Goal: Task Accomplishment & Management: Manage account settings

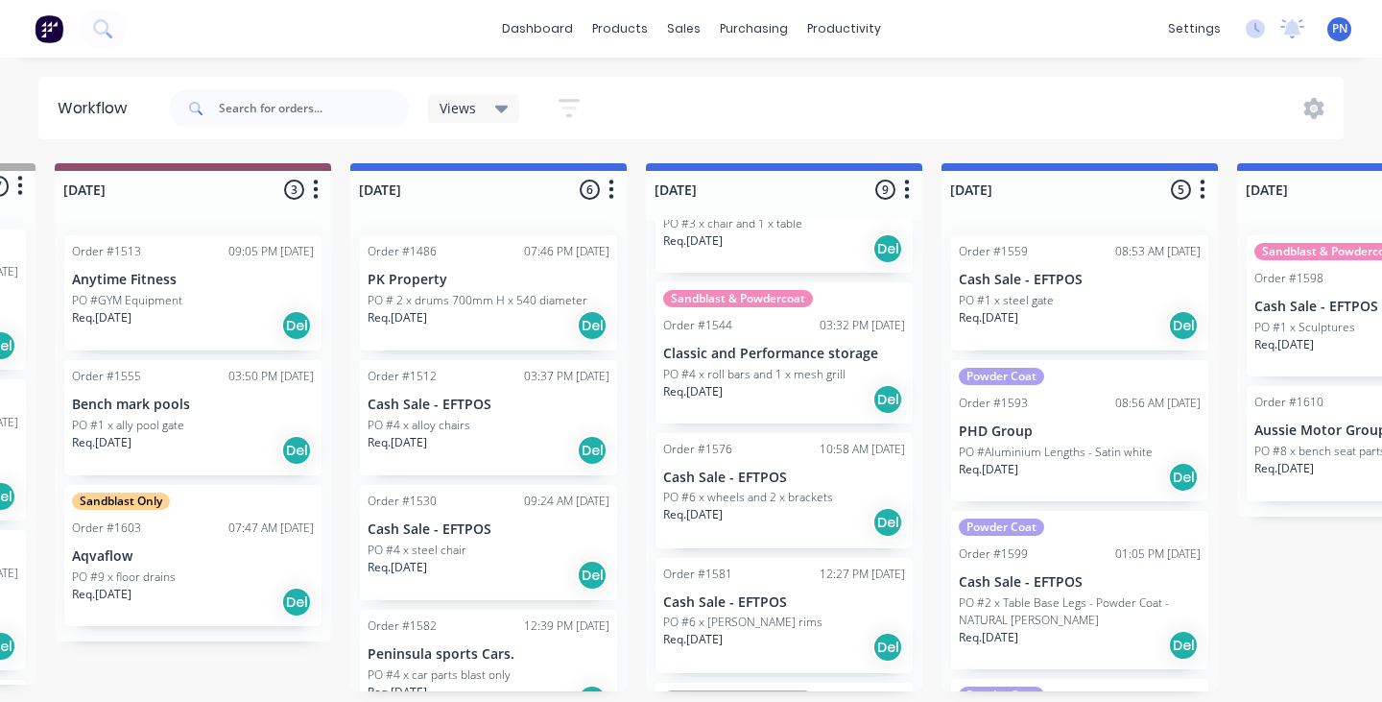
scroll to position [0, 282]
click at [503, 328] on div "Req. [DATE] Del" at bounding box center [489, 325] width 242 height 33
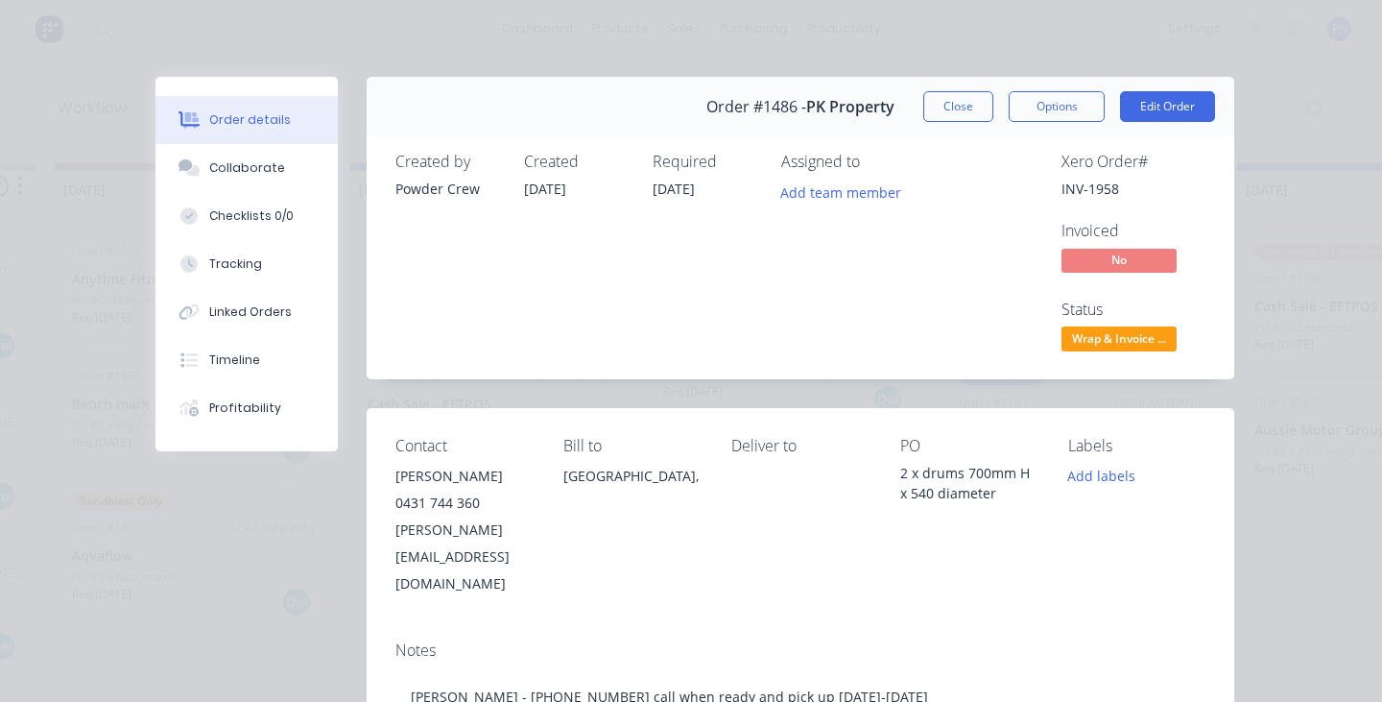
click at [1160, 335] on span "Wrap & Invoice ..." at bounding box center [1119, 338] width 115 height 24
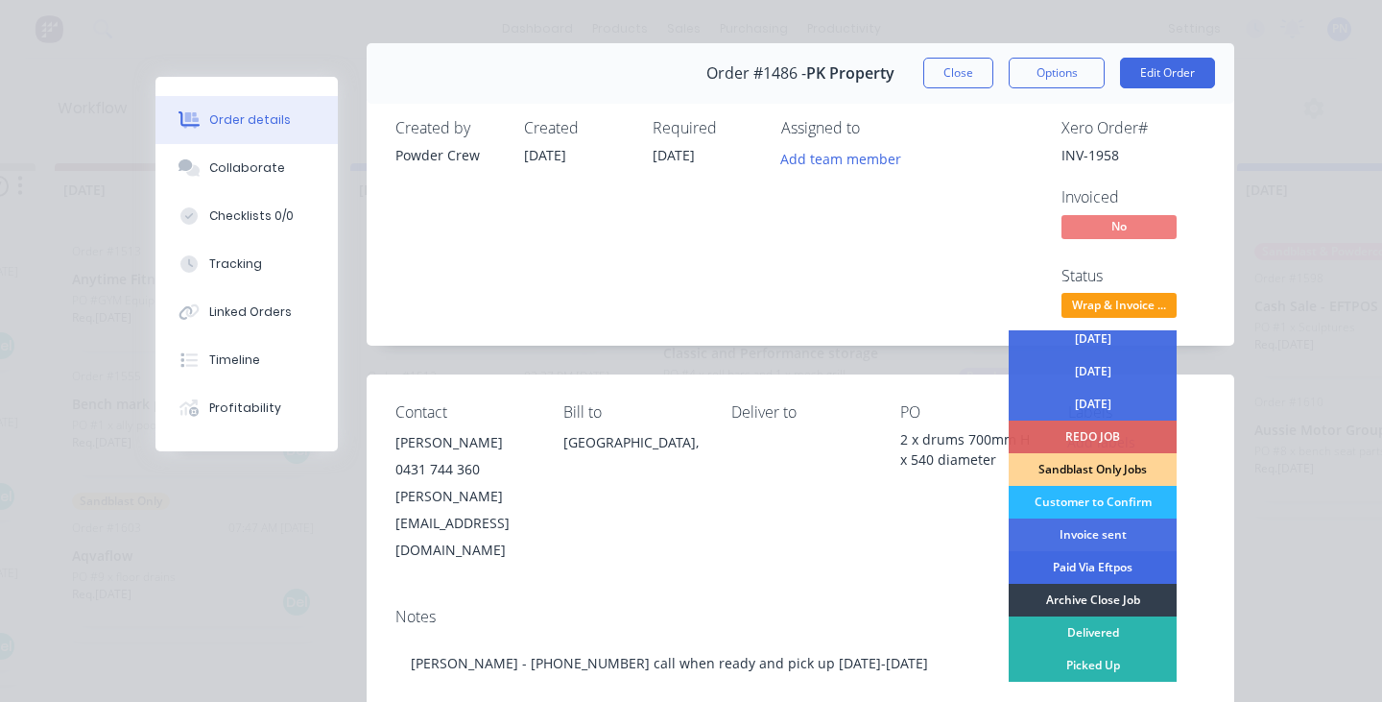
scroll to position [40, 0]
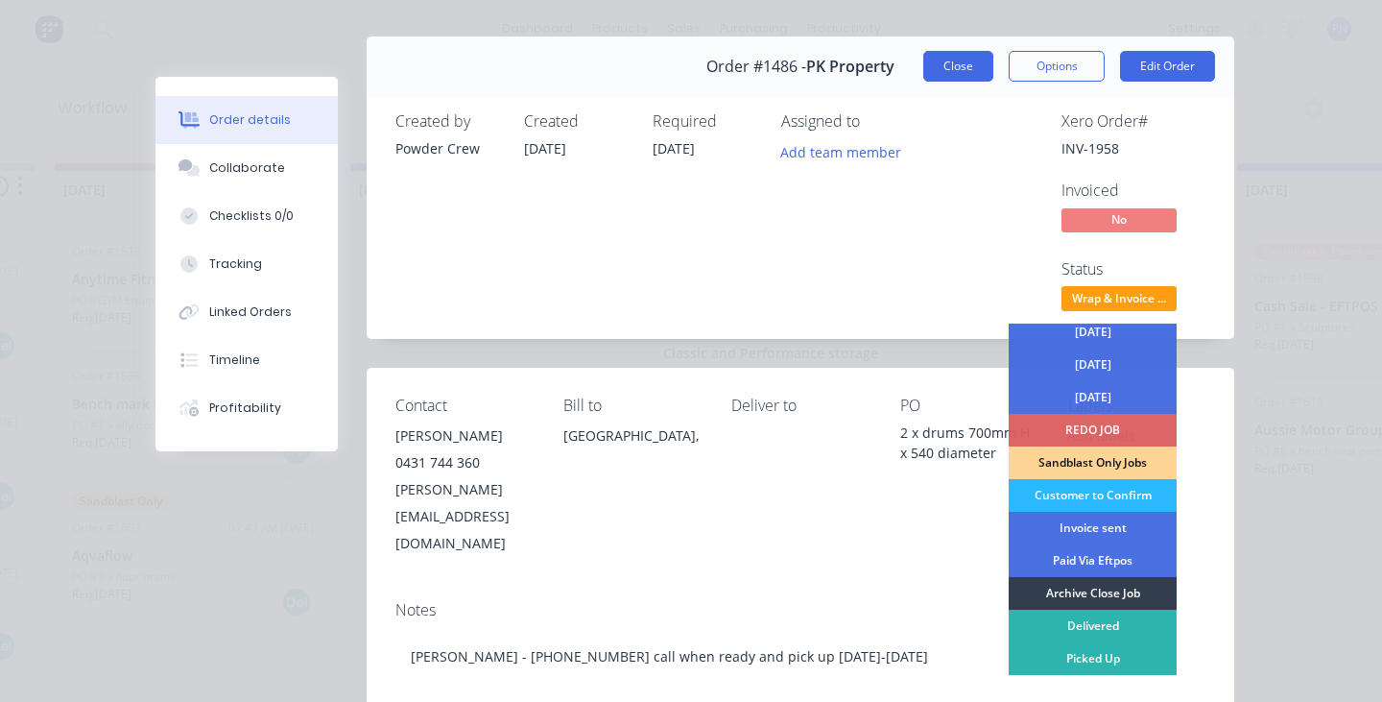
click at [956, 73] on button "Close" at bounding box center [958, 66] width 70 height 31
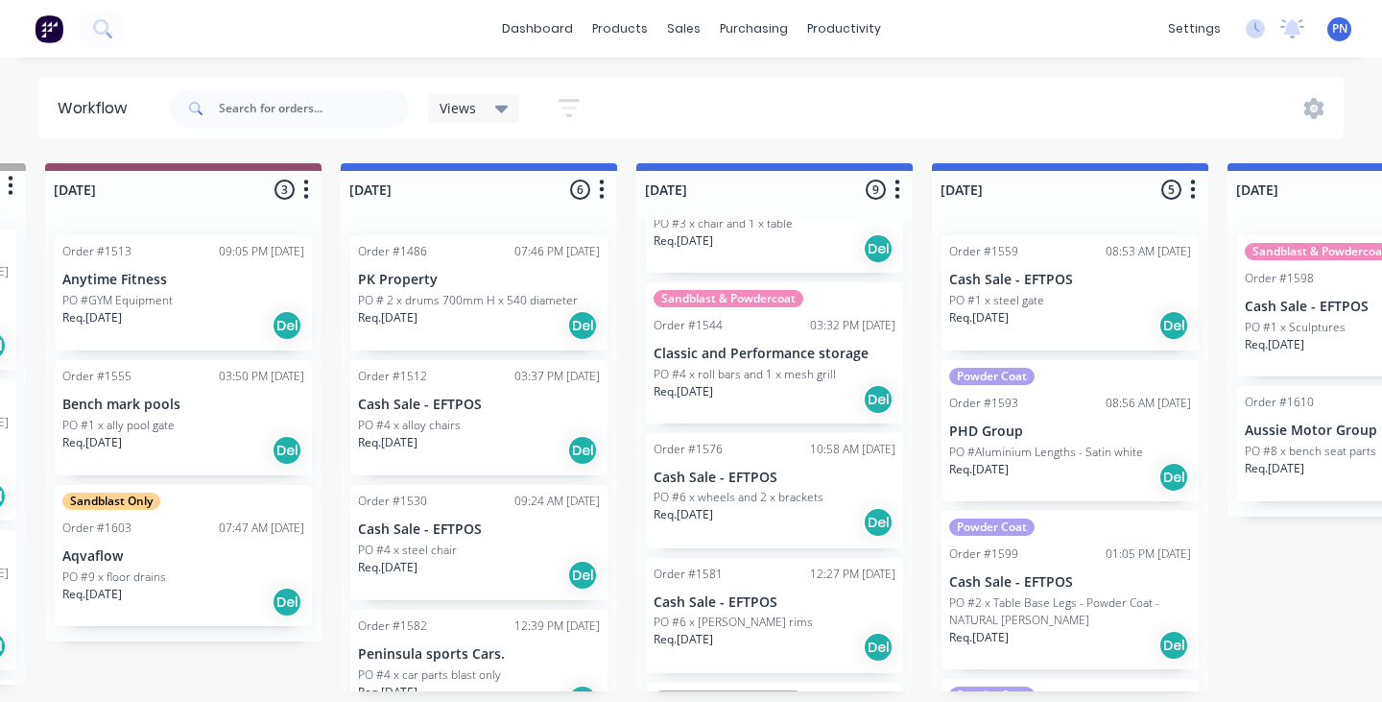
scroll to position [0, 292]
click at [478, 320] on div "Req. [DATE] Del" at bounding box center [479, 325] width 242 height 33
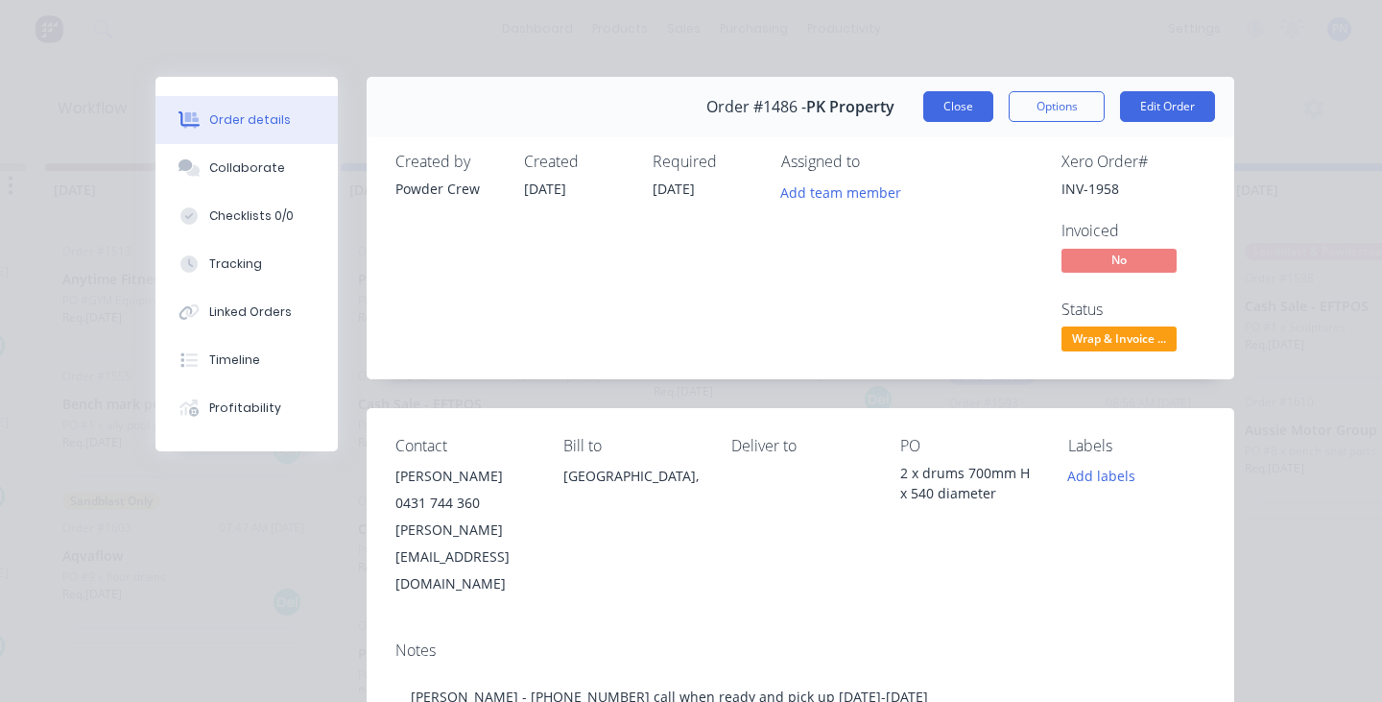
click at [970, 116] on button "Close" at bounding box center [958, 106] width 70 height 31
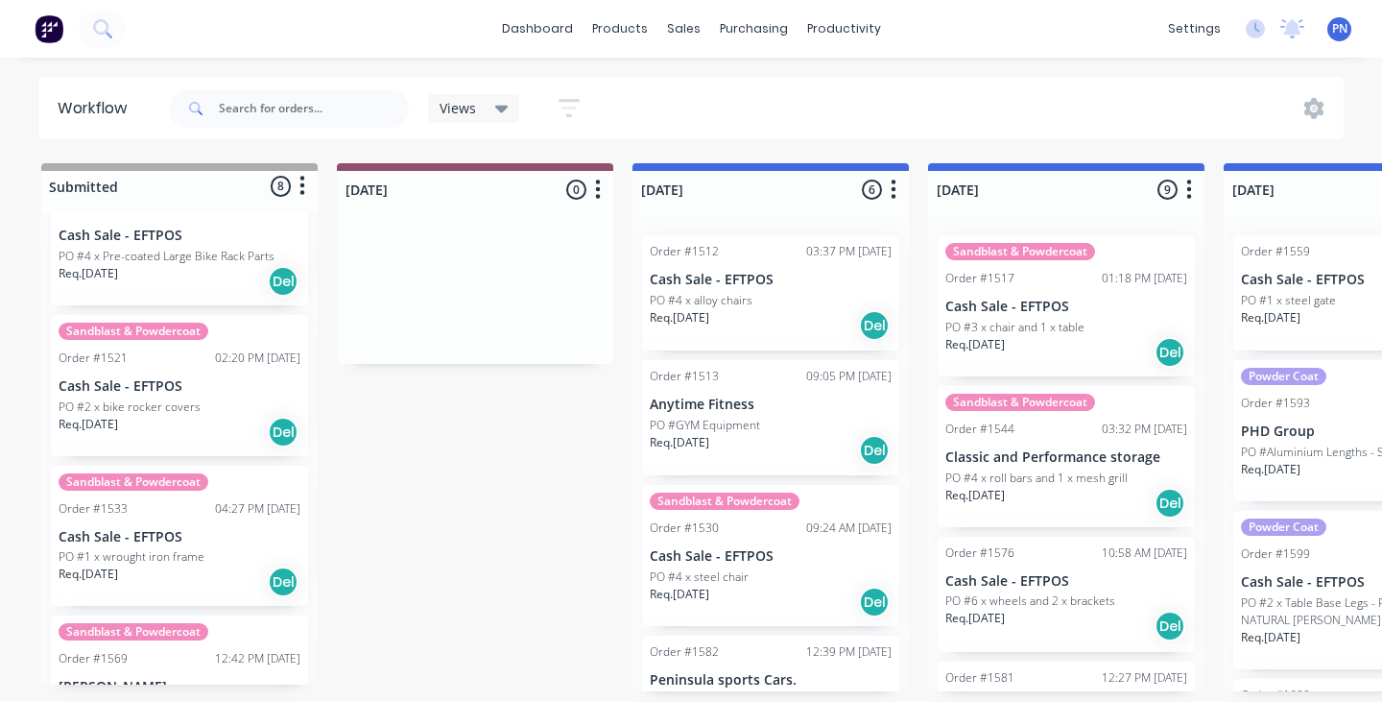
scroll to position [77, 0]
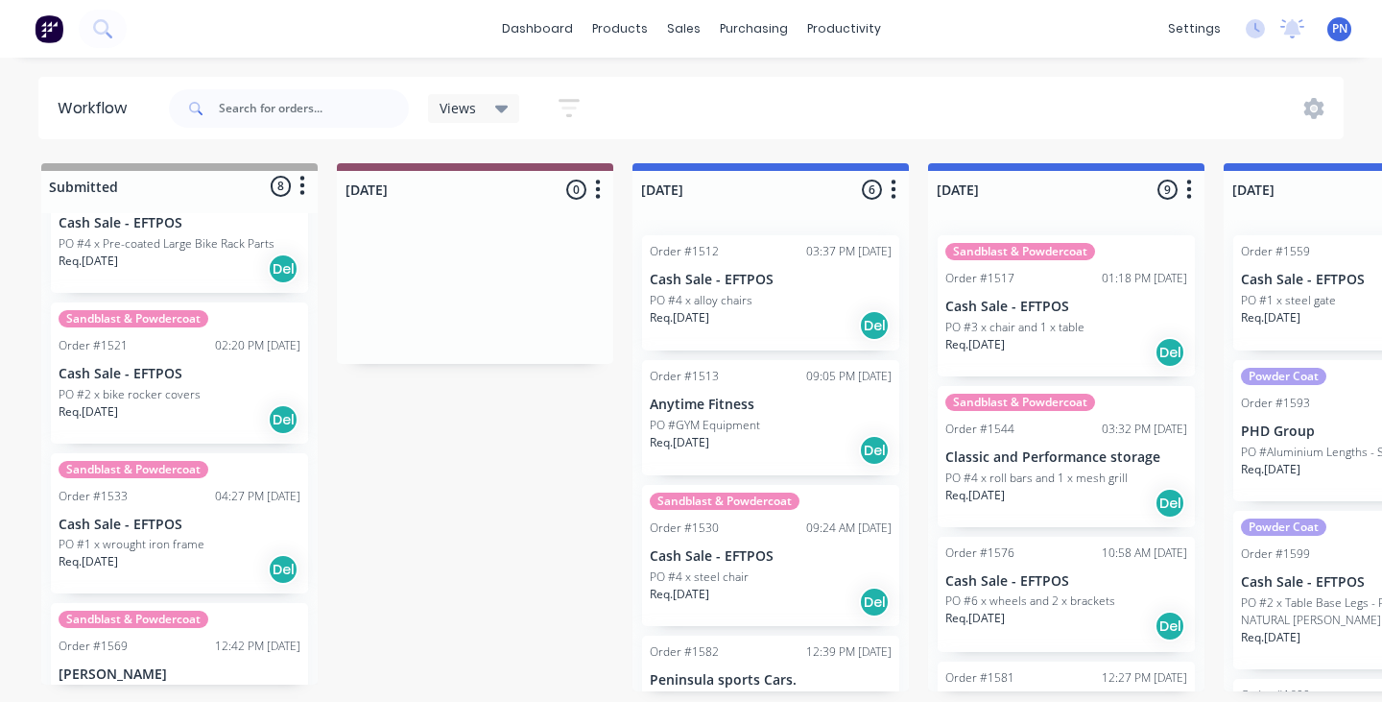
click at [193, 426] on div "Req. [DATE] Del" at bounding box center [180, 419] width 242 height 33
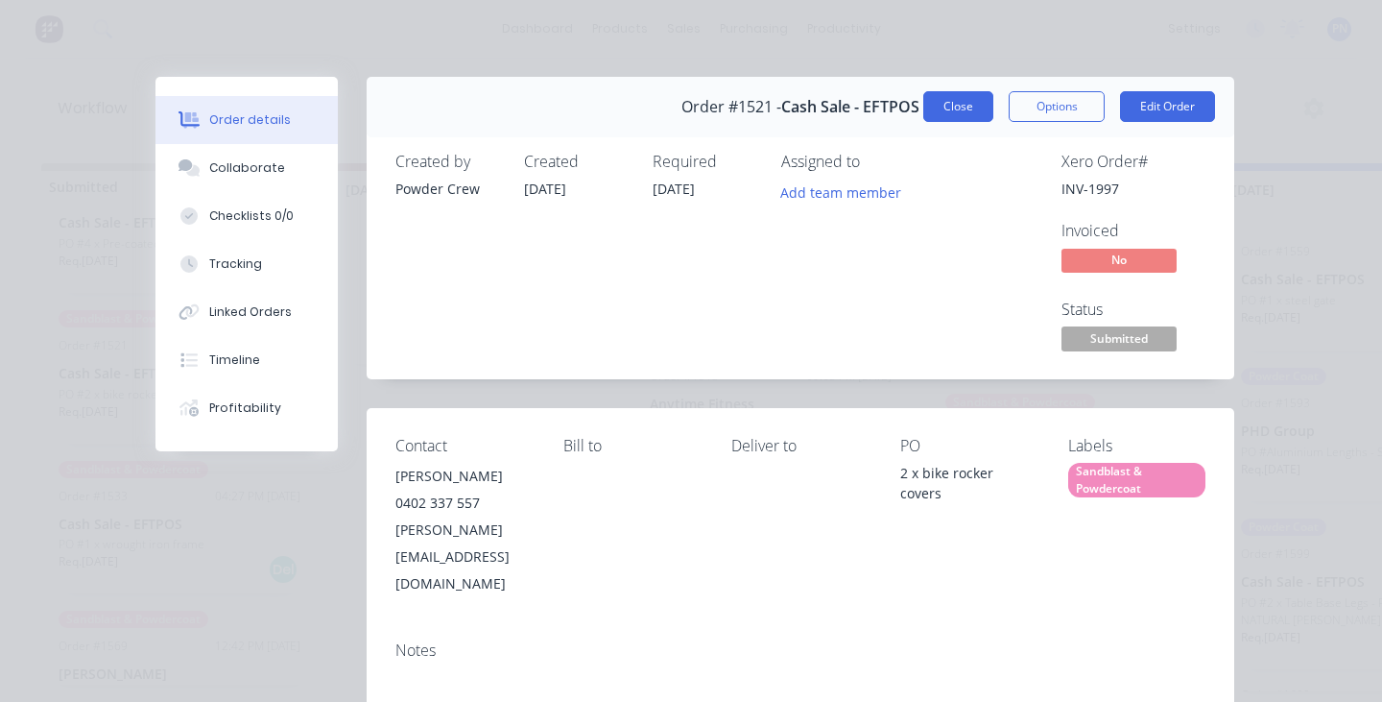
scroll to position [0, 0]
click at [955, 107] on button "Close" at bounding box center [958, 106] width 70 height 31
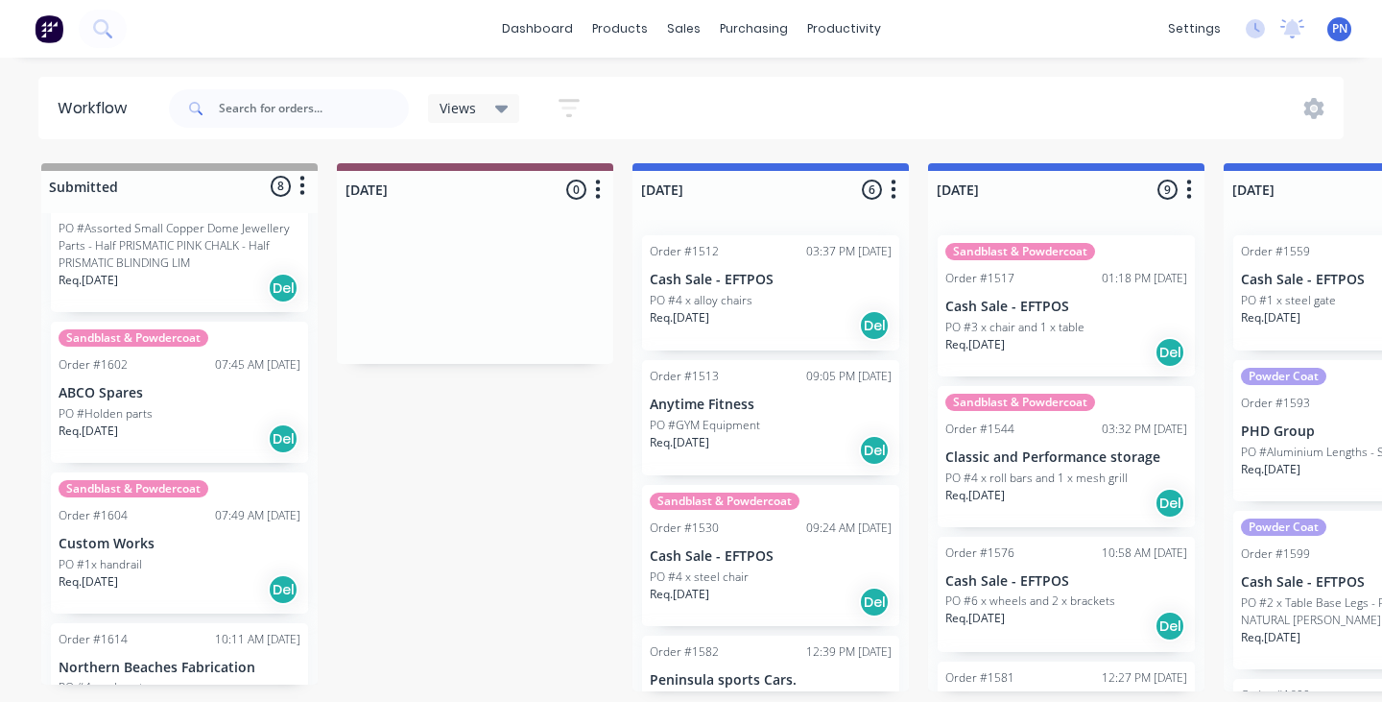
scroll to position [696, 0]
click at [227, 425] on div "Req. 02/10/25 Del" at bounding box center [180, 436] width 242 height 33
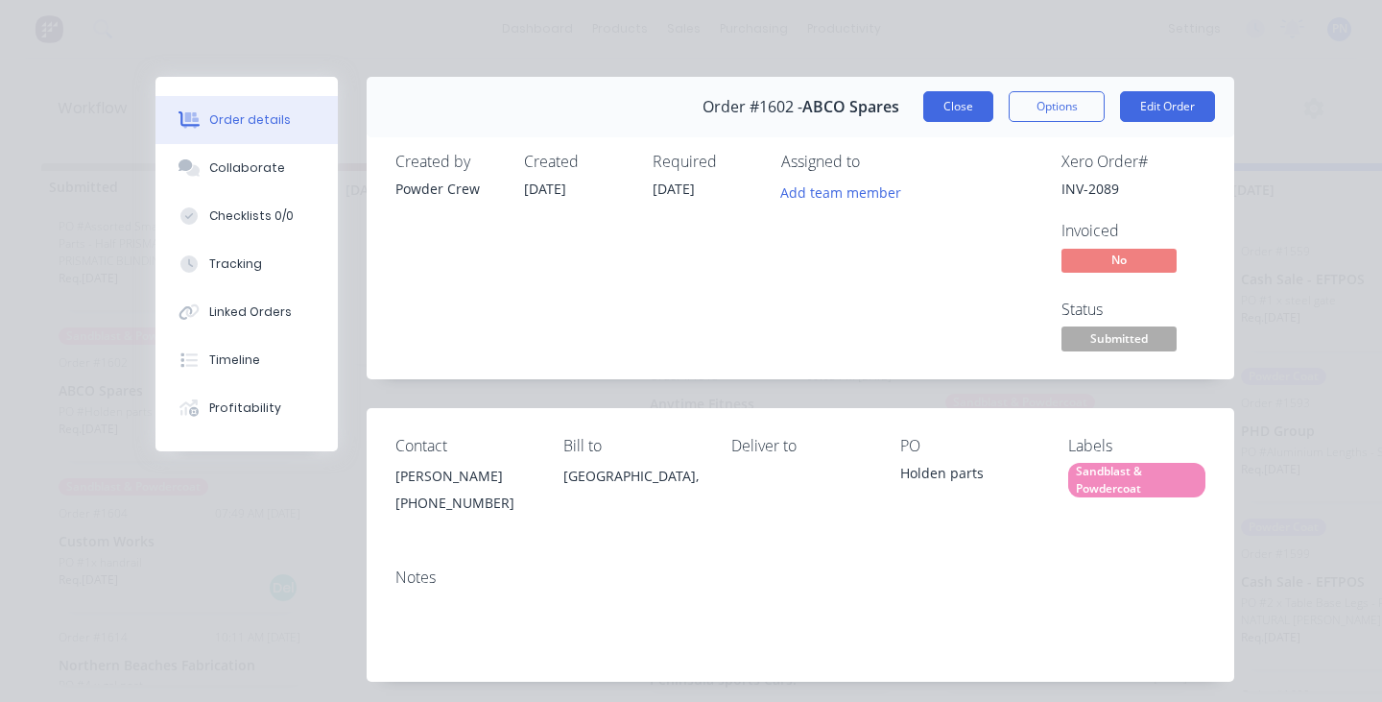
scroll to position [0, 0]
click at [967, 103] on button "Close" at bounding box center [958, 106] width 70 height 31
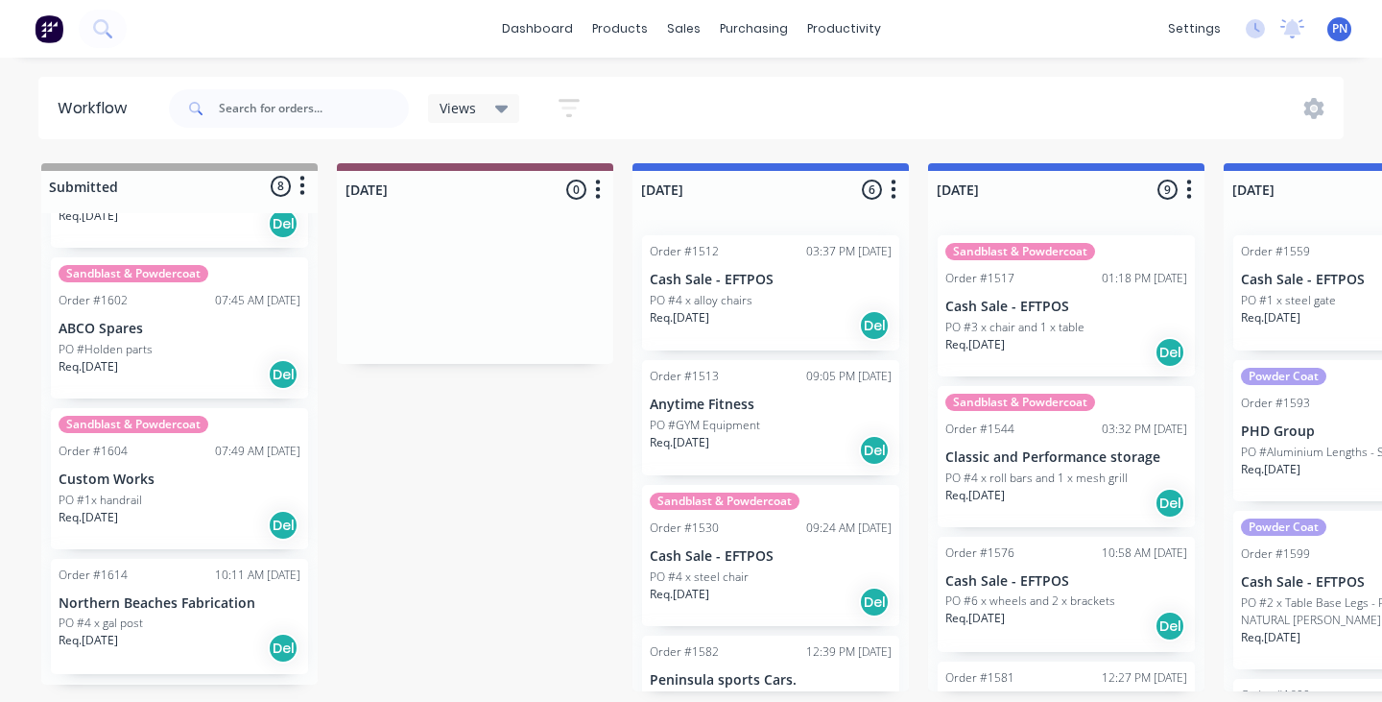
scroll to position [757, 0]
click at [224, 633] on div "Req. 07/10/25 Del" at bounding box center [180, 649] width 242 height 33
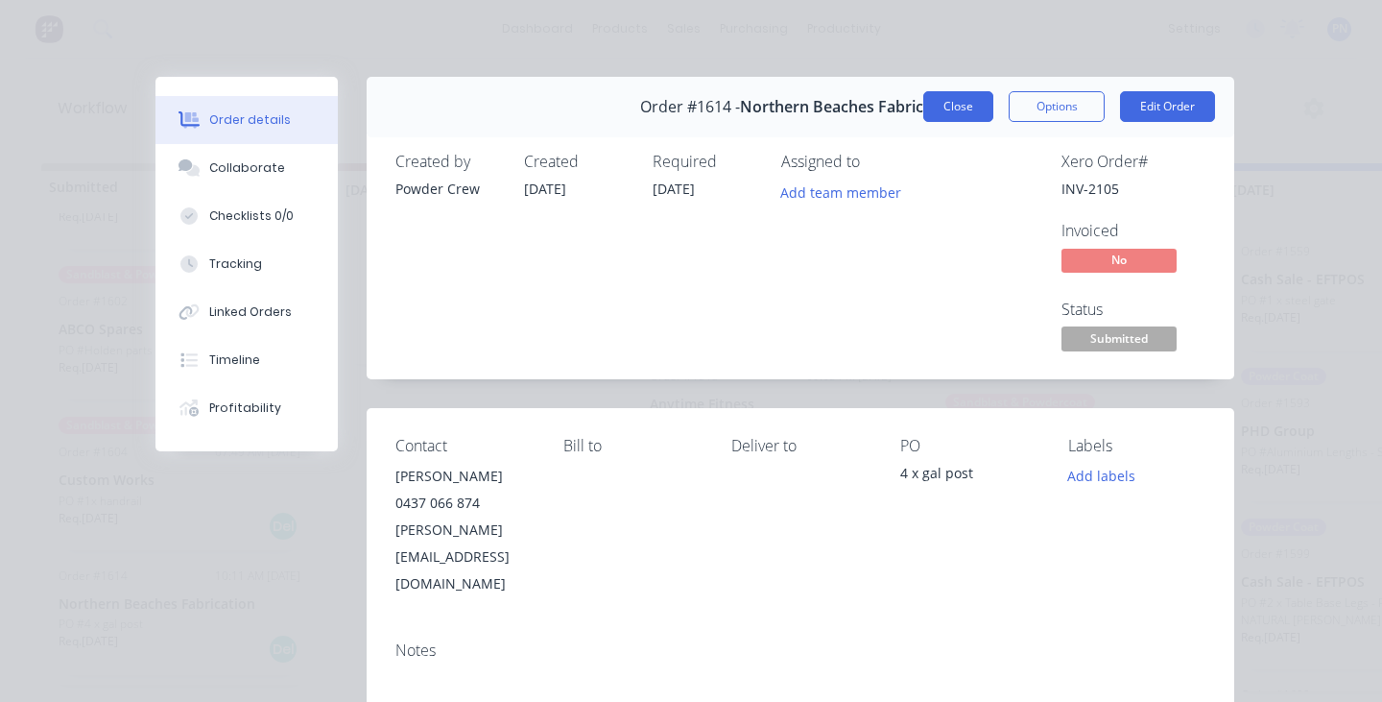
scroll to position [0, 0]
click at [948, 111] on button "Close" at bounding box center [958, 106] width 70 height 31
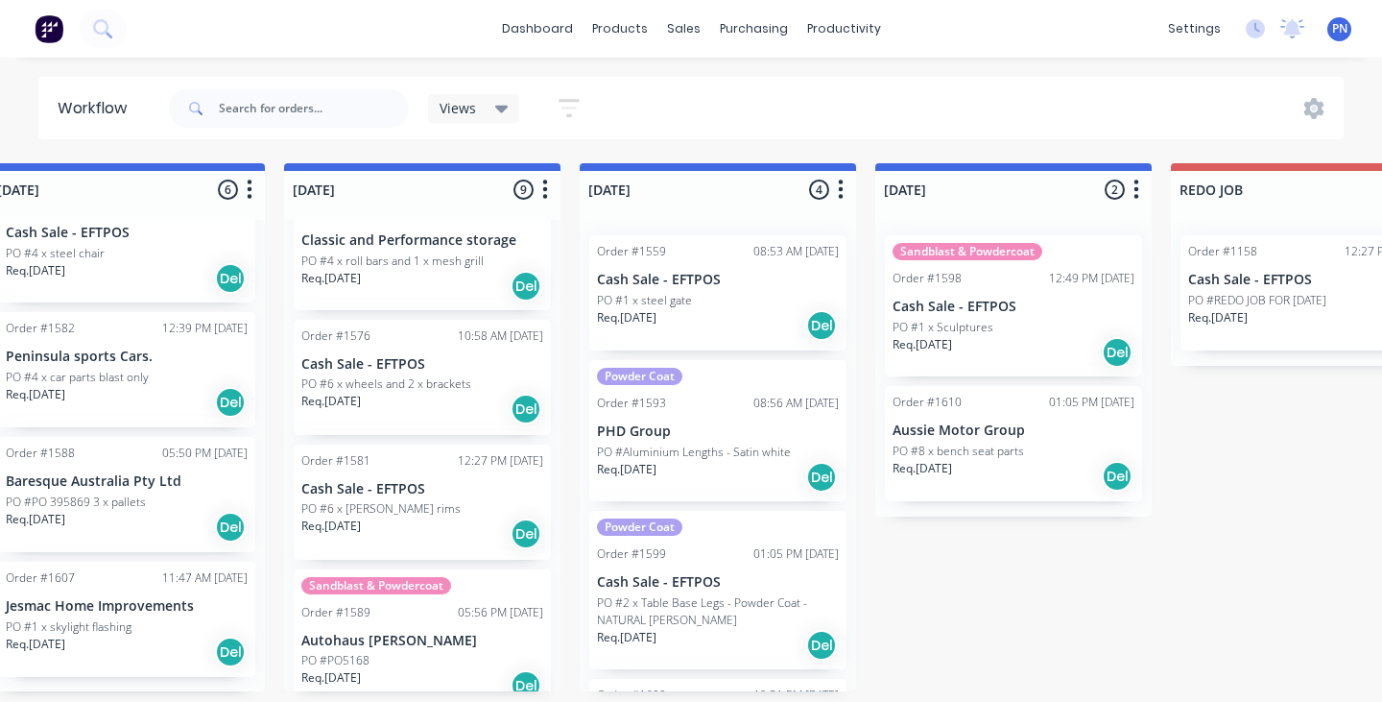
scroll to position [220, 0]
click at [406, 558] on div "Sandblast & Powdercoat Order #1517 01:18 PM 17/09/25 Cash Sale - EFTPOS PO #3 x…" at bounding box center [422, 455] width 276 height 471
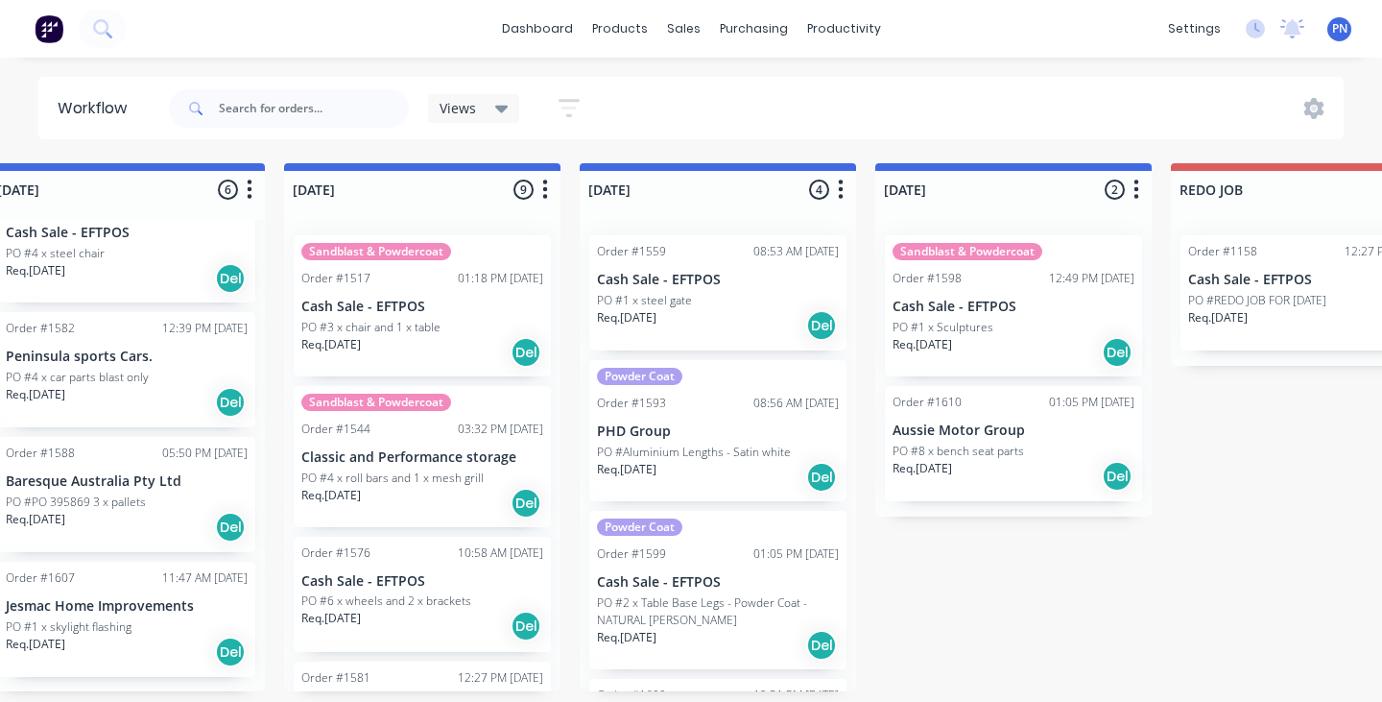
scroll to position [0, 0]
click at [449, 503] on div "Req. 22/09/25 Del" at bounding box center [422, 503] width 242 height 33
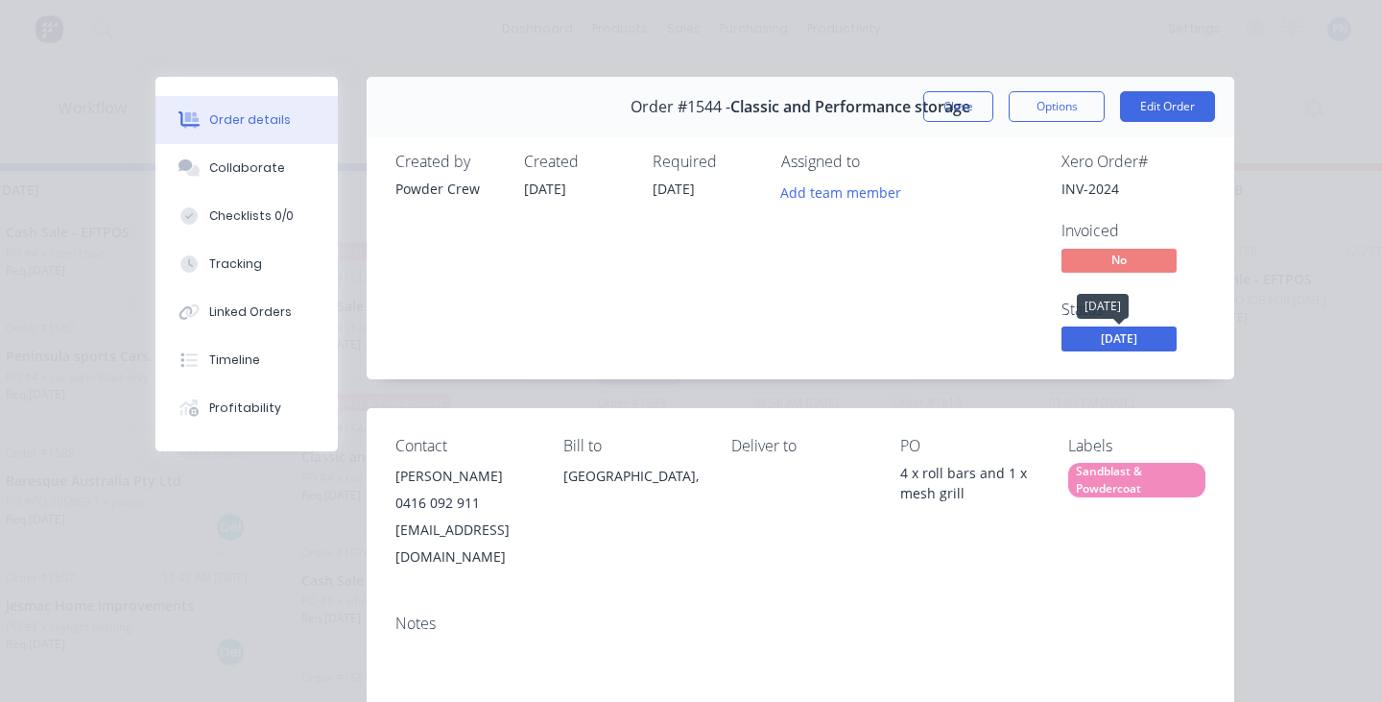
click at [1100, 340] on span "[DATE]" at bounding box center [1119, 338] width 115 height 24
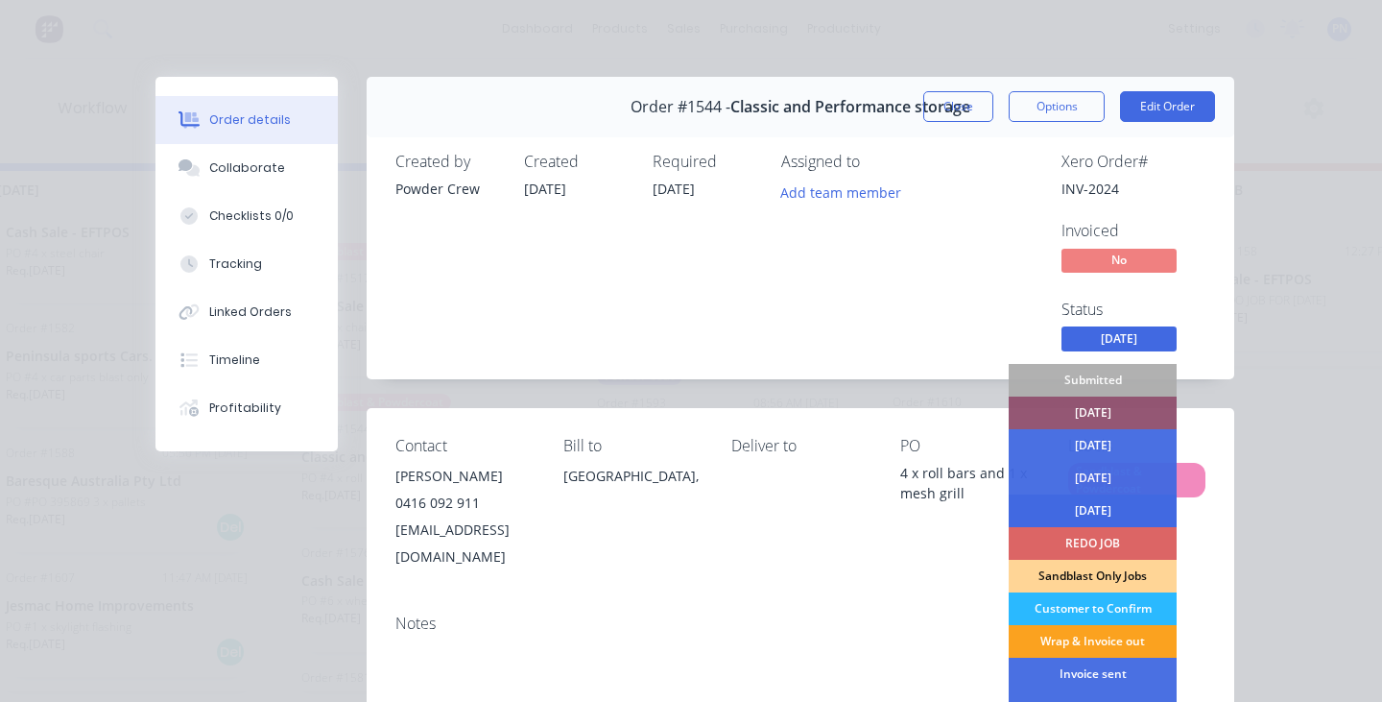
click at [1095, 508] on div "[DATE]" at bounding box center [1093, 510] width 168 height 33
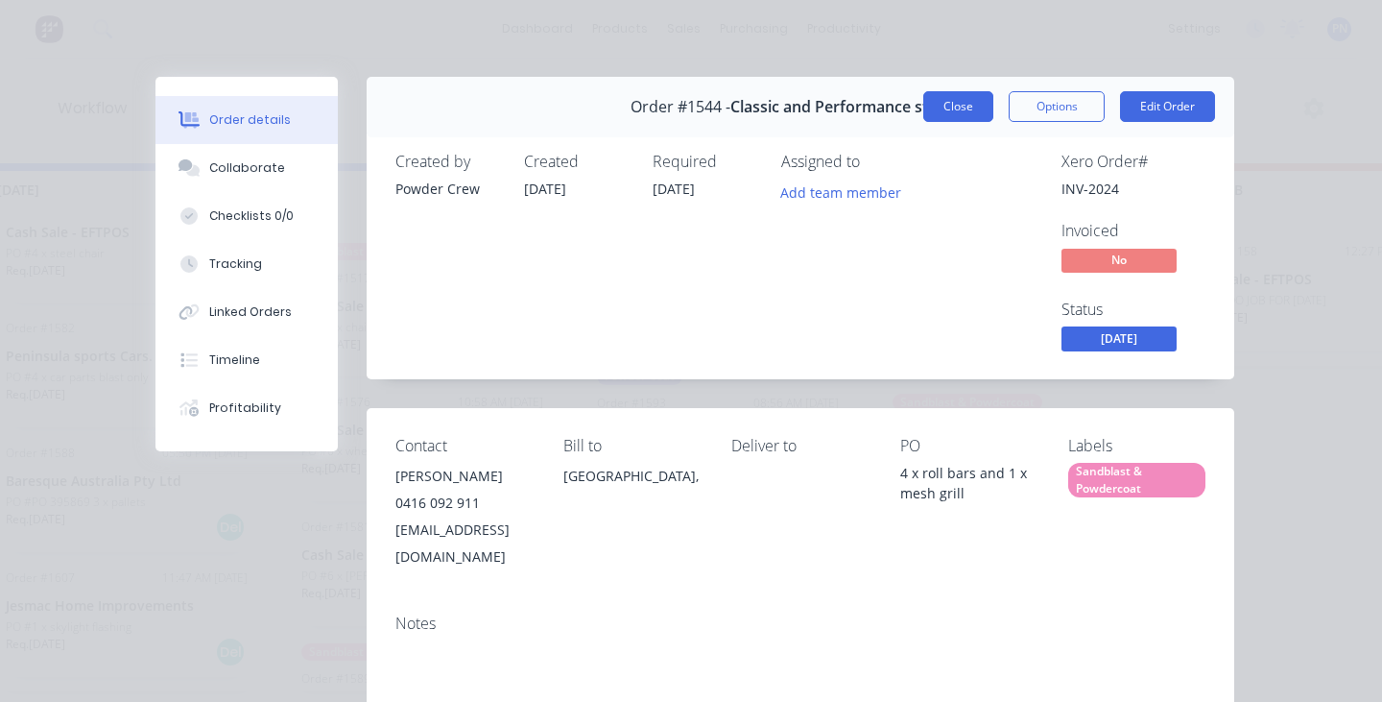
click at [966, 110] on button "Close" at bounding box center [958, 106] width 70 height 31
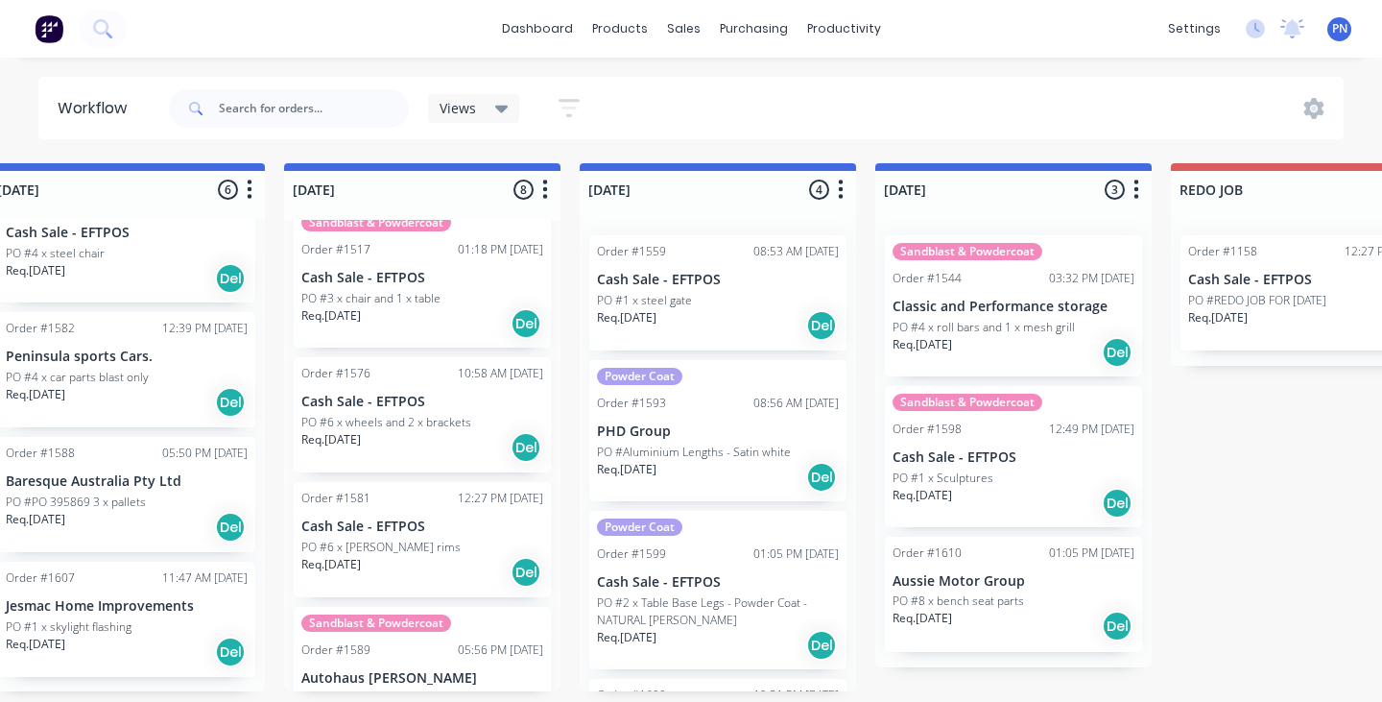
click at [749, 324] on div "Req. 24/09/25 Del" at bounding box center [718, 325] width 242 height 33
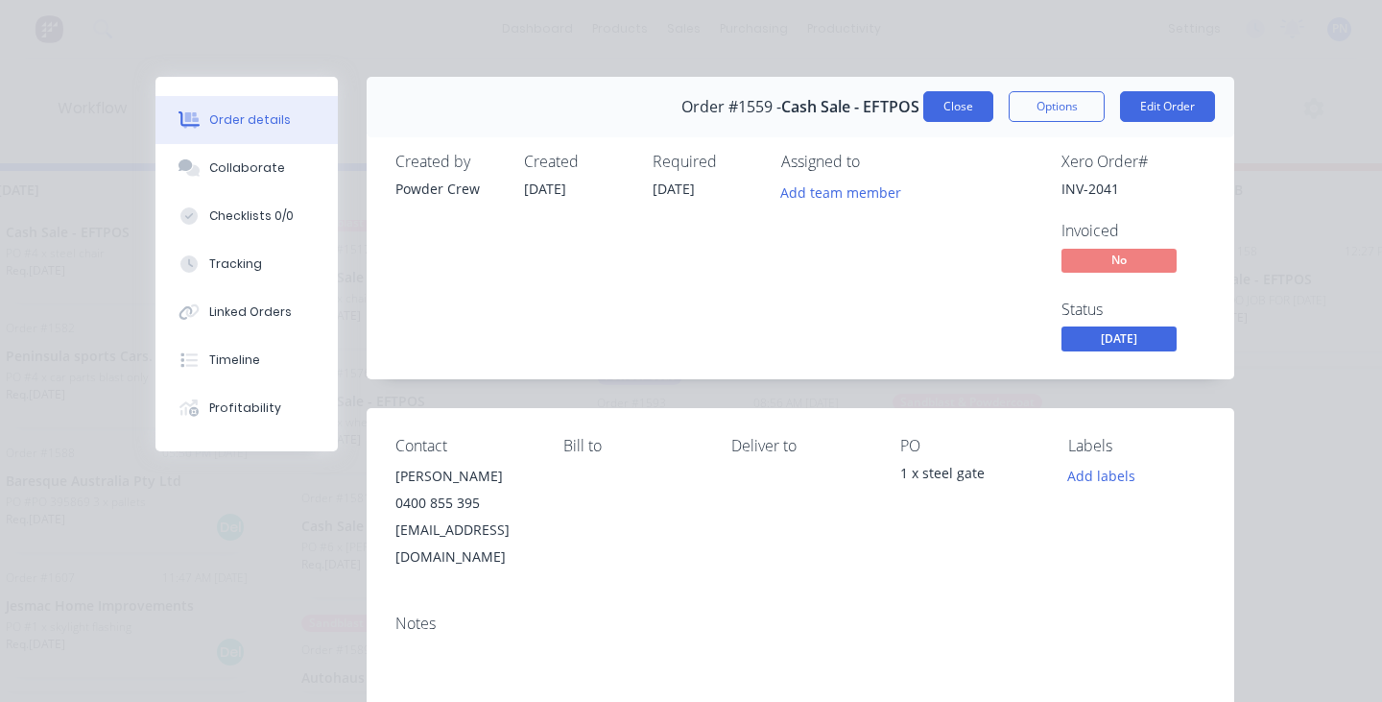
click at [952, 107] on button "Close" at bounding box center [958, 106] width 70 height 31
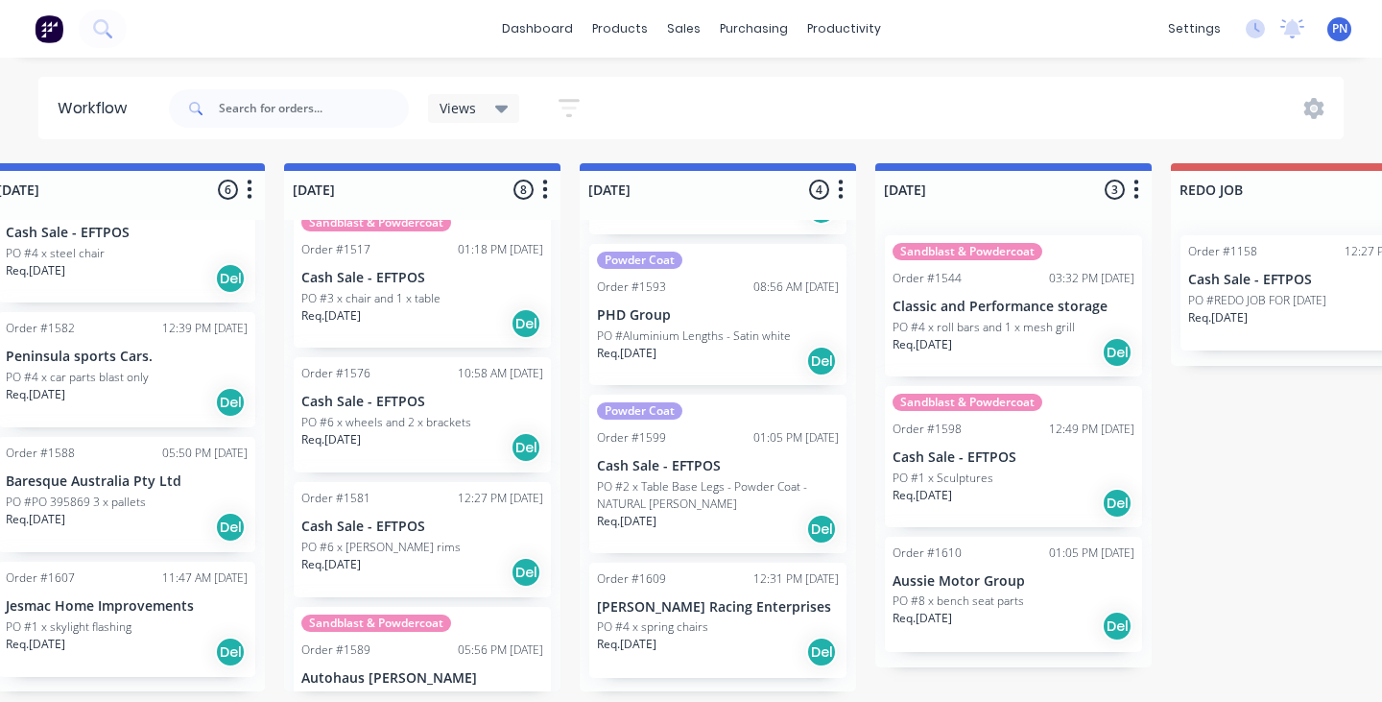
scroll to position [0, 644]
click at [760, 635] on div "Req. 03/10/25 Del" at bounding box center [718, 651] width 242 height 33
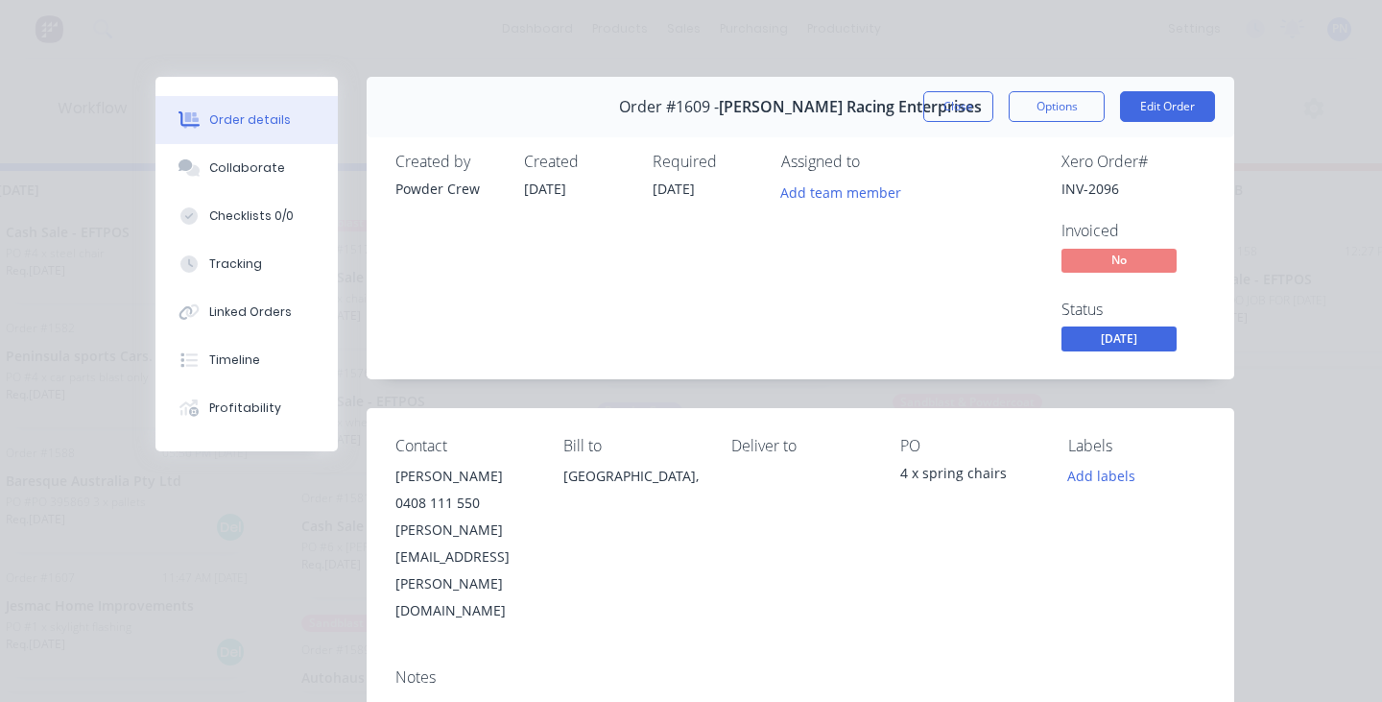
drag, startPoint x: 957, startPoint y: 105, endPoint x: 957, endPoint y: 129, distance: 24.0
click at [957, 105] on button "Close" at bounding box center [958, 106] width 70 height 31
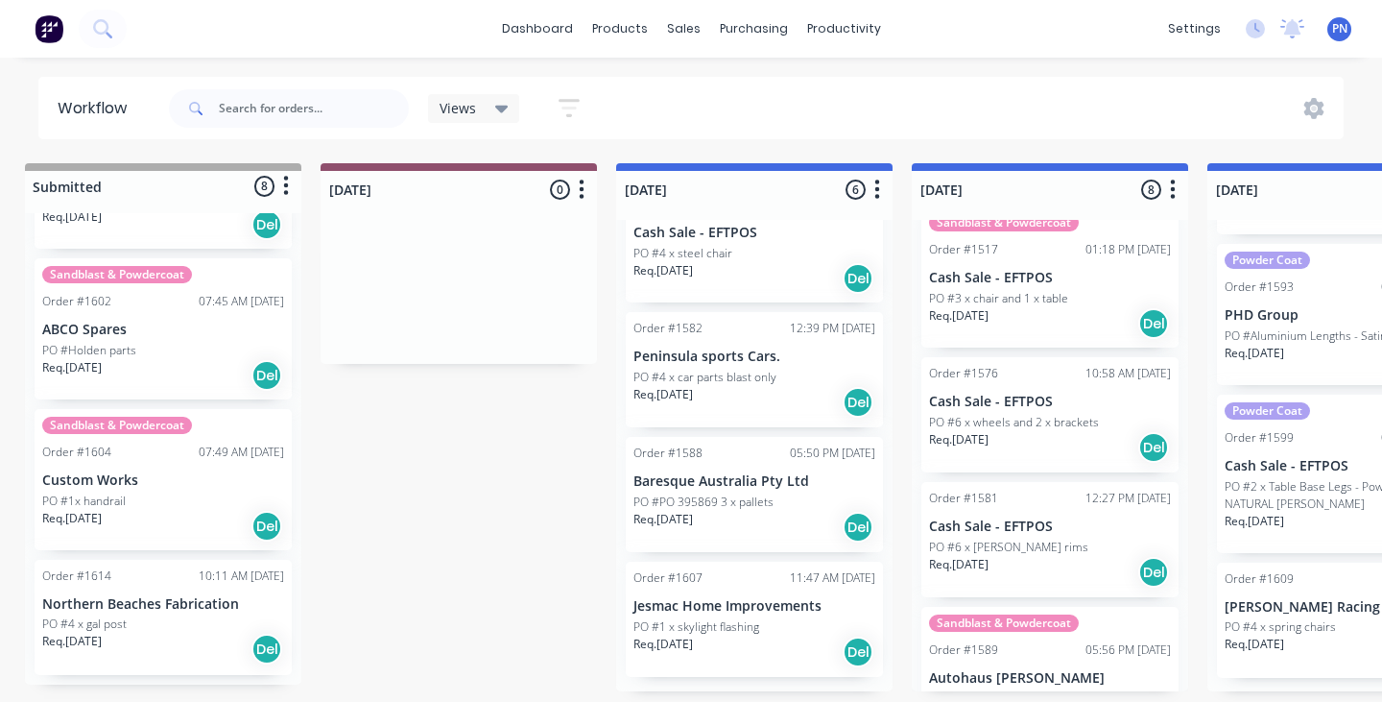
scroll to position [0, 0]
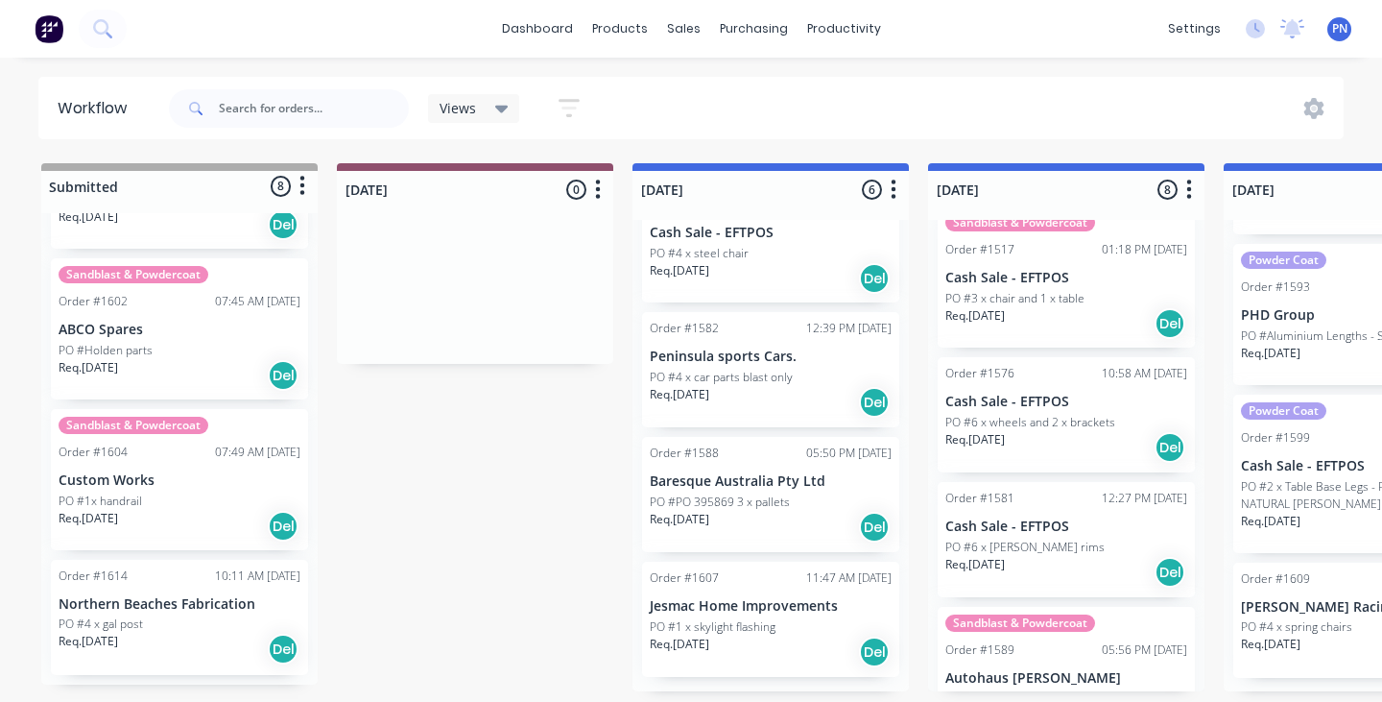
click at [198, 492] on div "PO #1x handrail" at bounding box center [180, 500] width 242 height 17
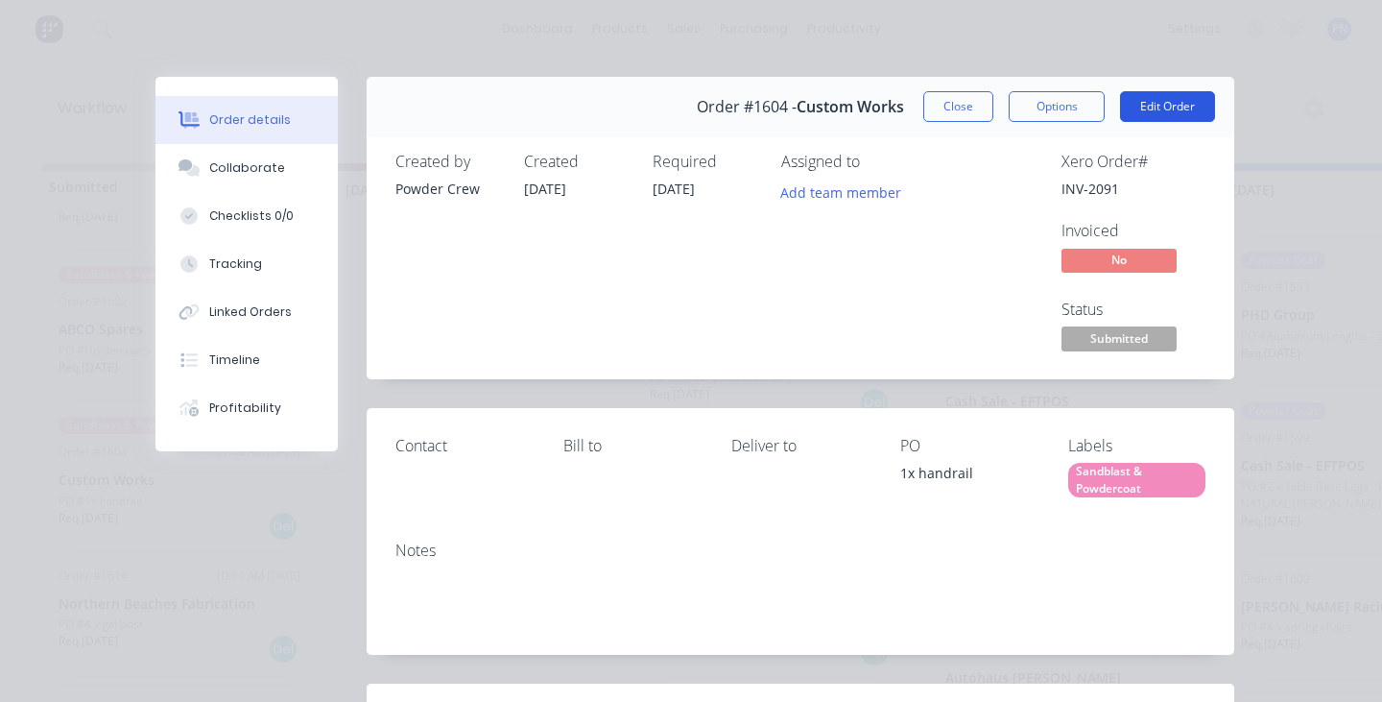
click at [1160, 103] on button "Edit Order" at bounding box center [1167, 106] width 95 height 31
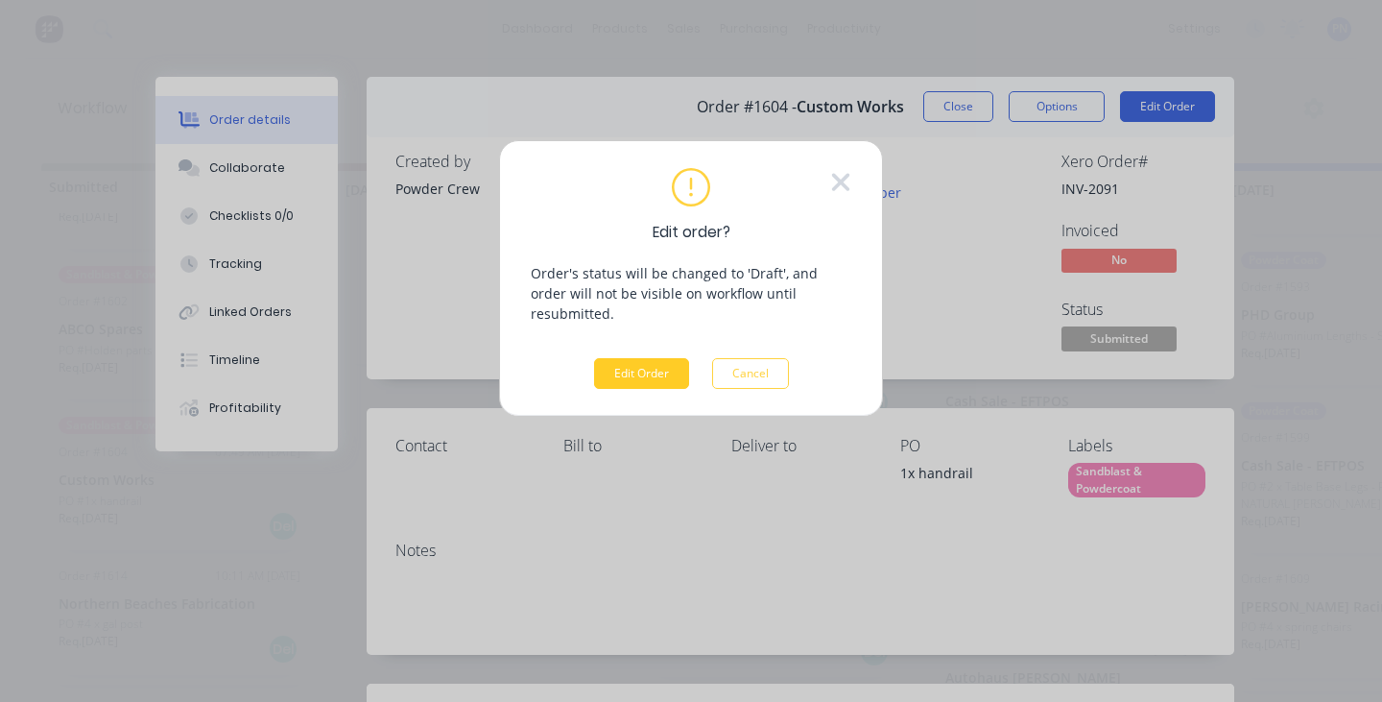
click at [635, 358] on button "Edit Order" at bounding box center [641, 373] width 95 height 31
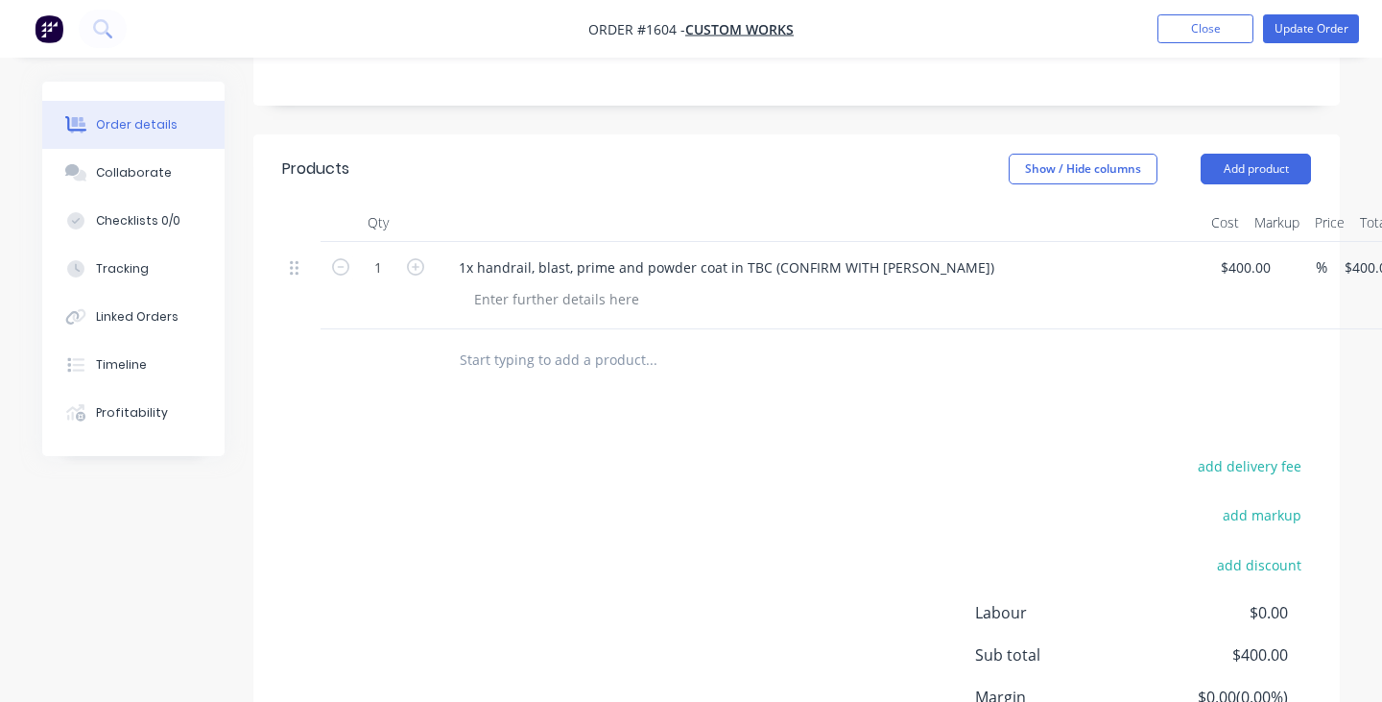
scroll to position [452, 0]
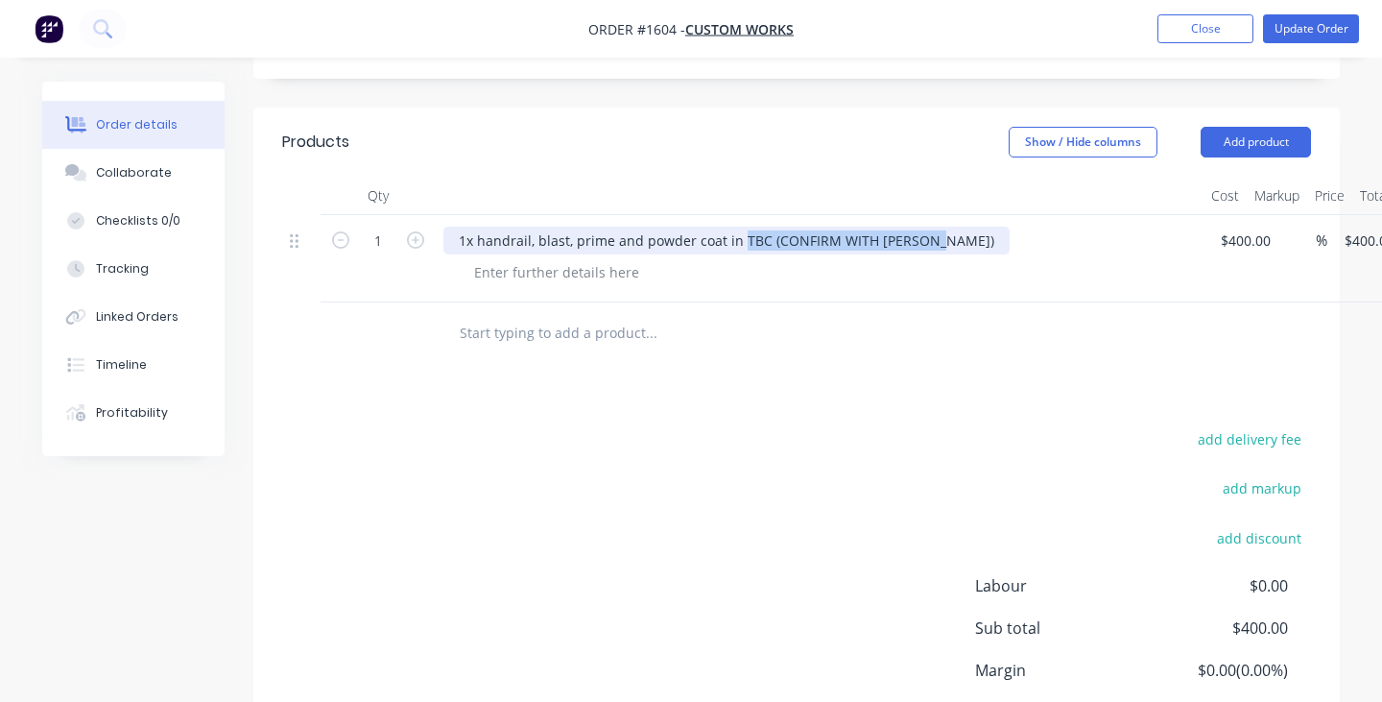
drag, startPoint x: 934, startPoint y: 239, endPoint x: 737, endPoint y: 244, distance: 196.8
click at [737, 243] on div "1x handrail, blast, prime and powder coat in TBC (CONFIRM WITH RICHARD)" at bounding box center [726, 241] width 566 height 28
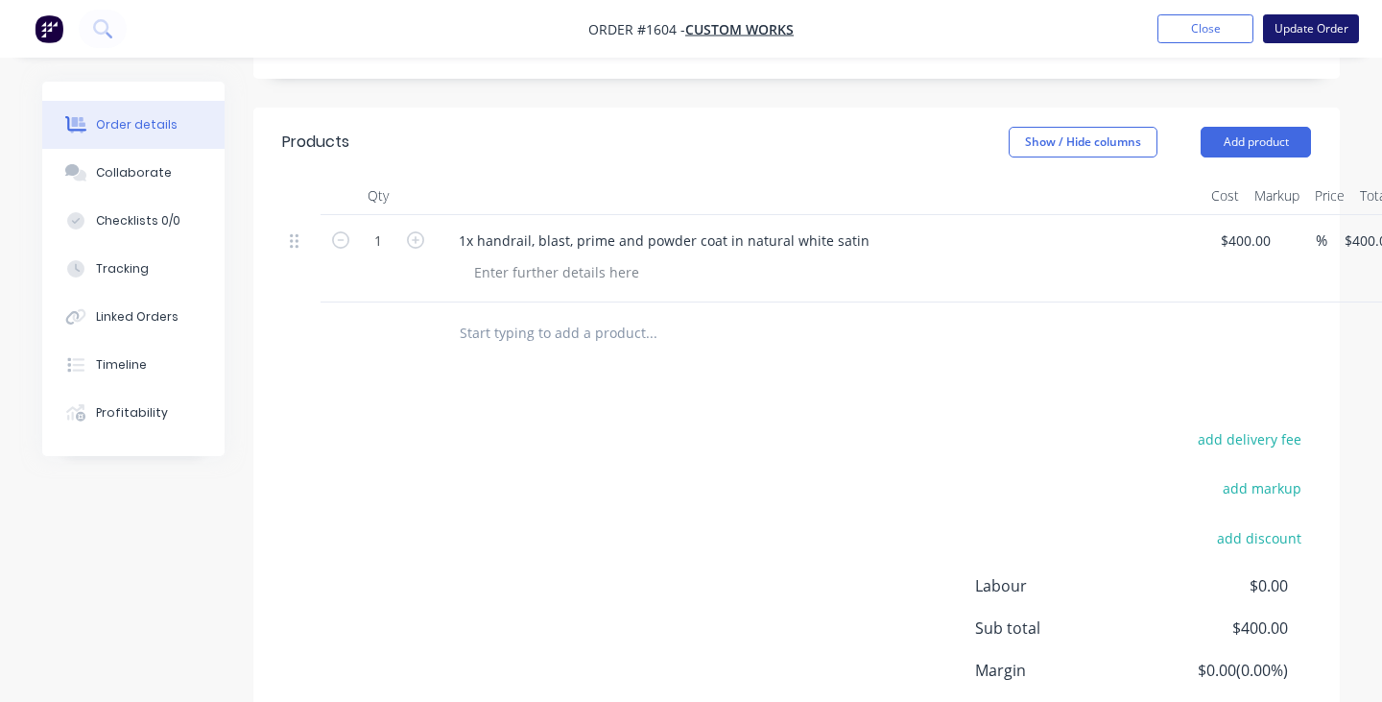
click at [1319, 30] on button "Update Order" at bounding box center [1311, 28] width 96 height 29
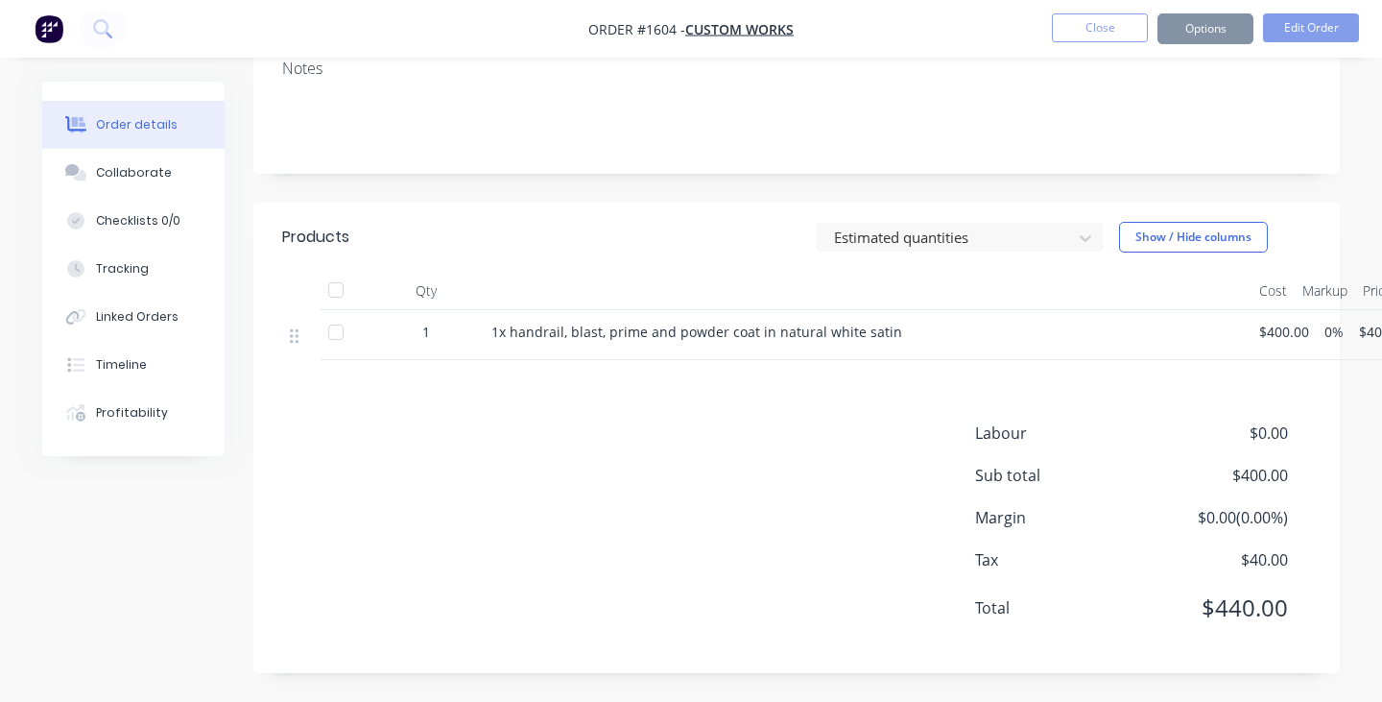
scroll to position [0, 0]
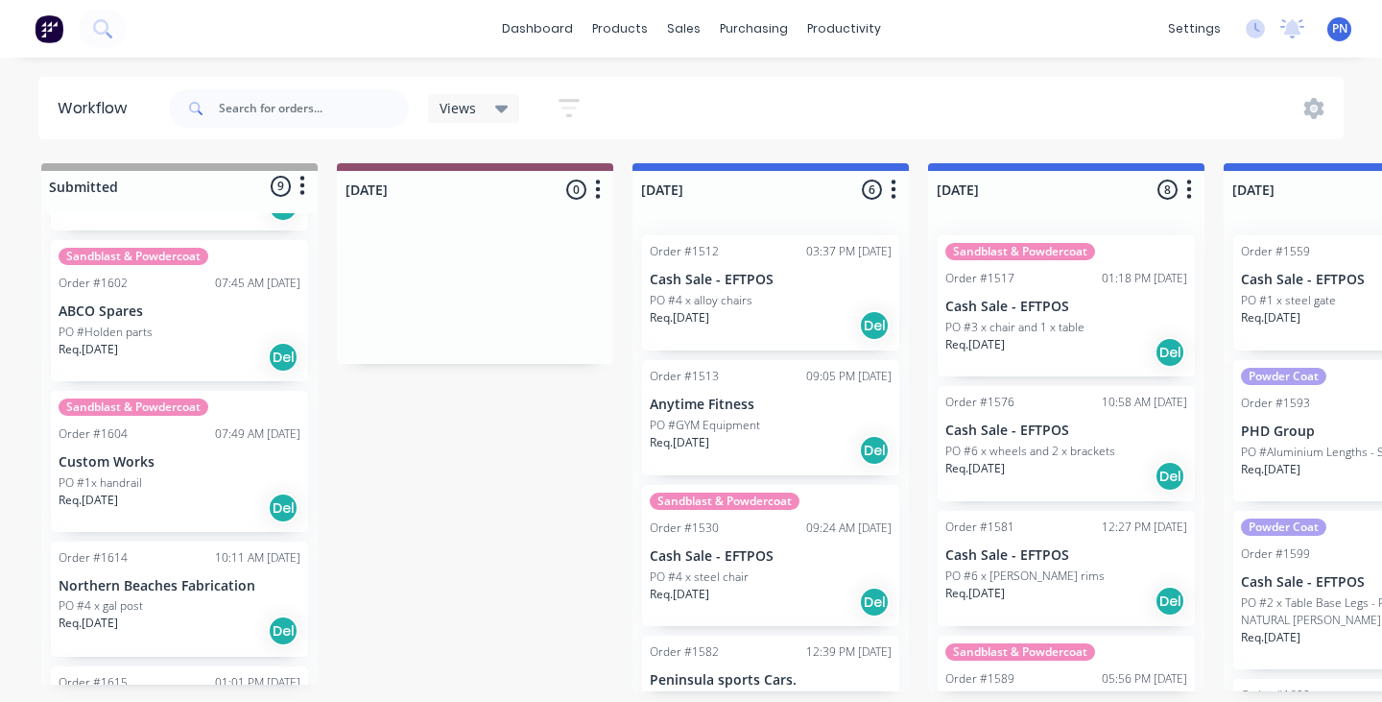
scroll to position [794, 0]
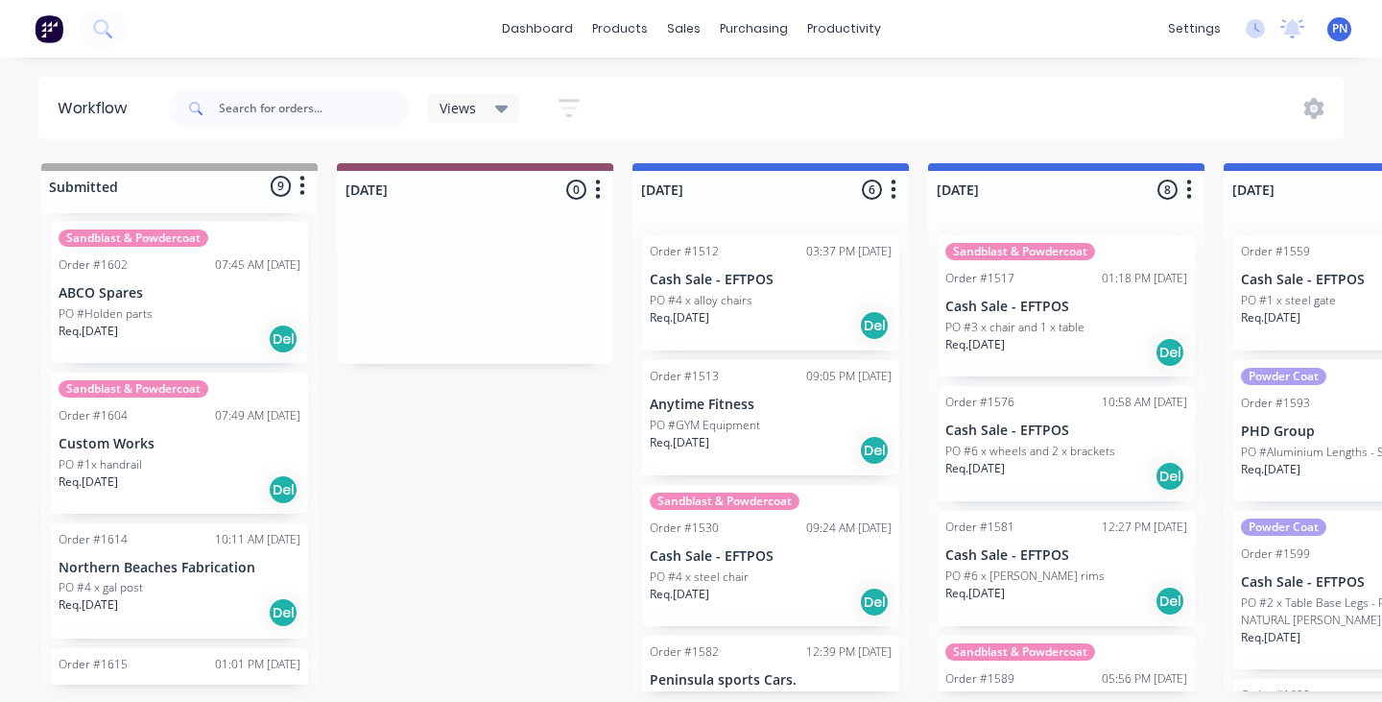
click at [210, 475] on div "Req. 02/10/25 Del" at bounding box center [180, 489] width 242 height 33
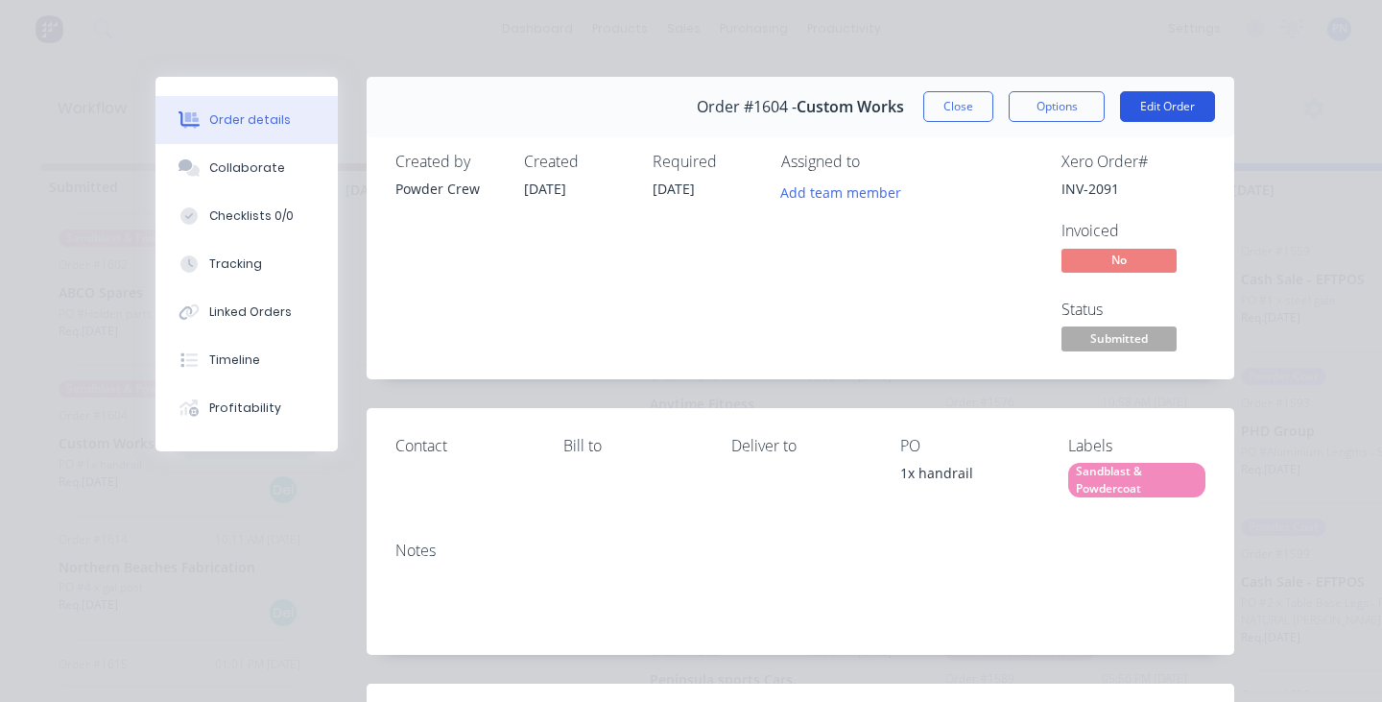
click at [1171, 97] on button "Edit Order" at bounding box center [1167, 106] width 95 height 31
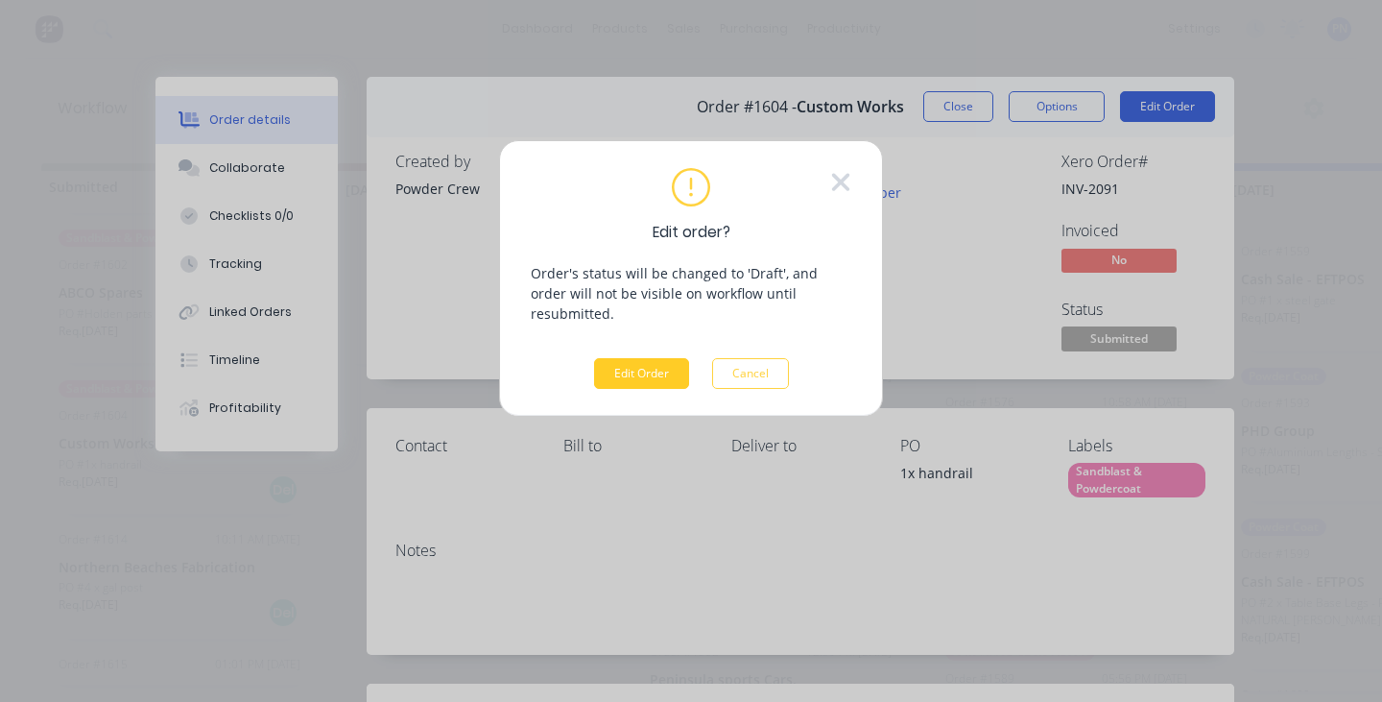
click at [660, 358] on button "Edit Order" at bounding box center [641, 373] width 95 height 31
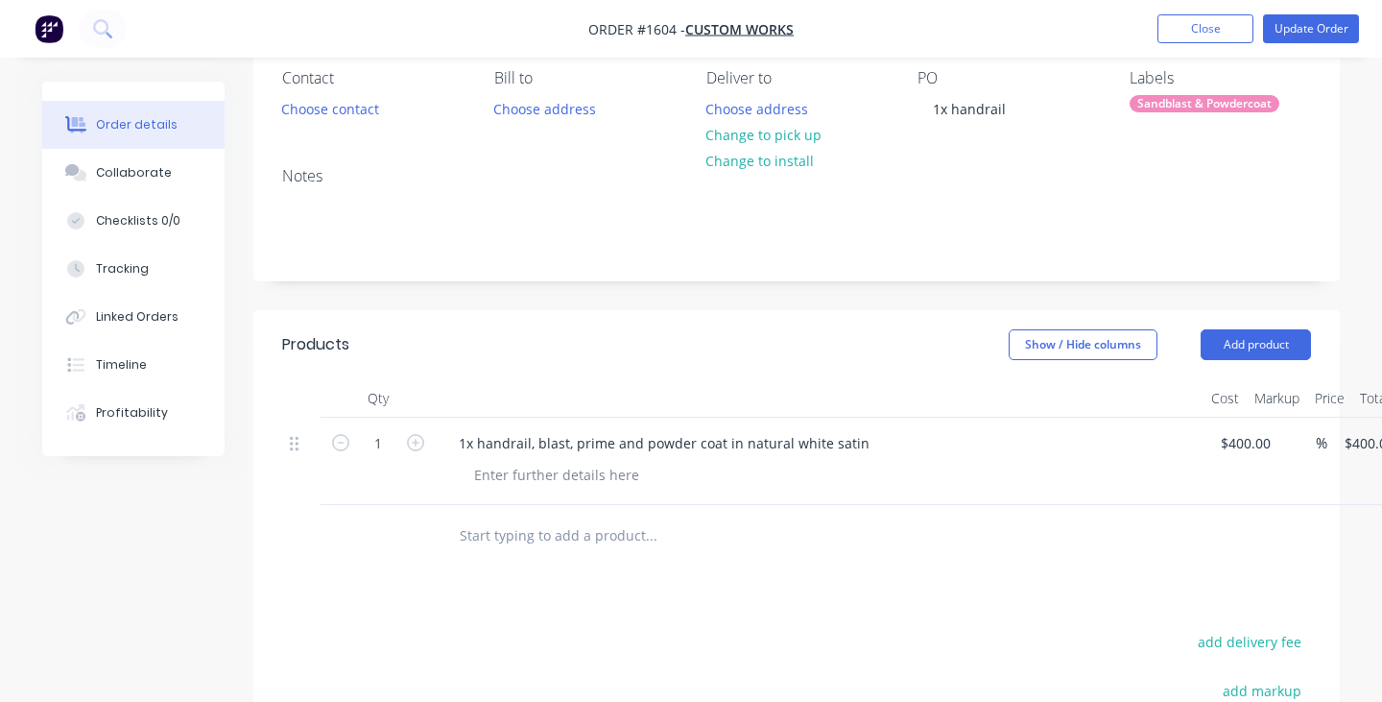
scroll to position [297, 0]
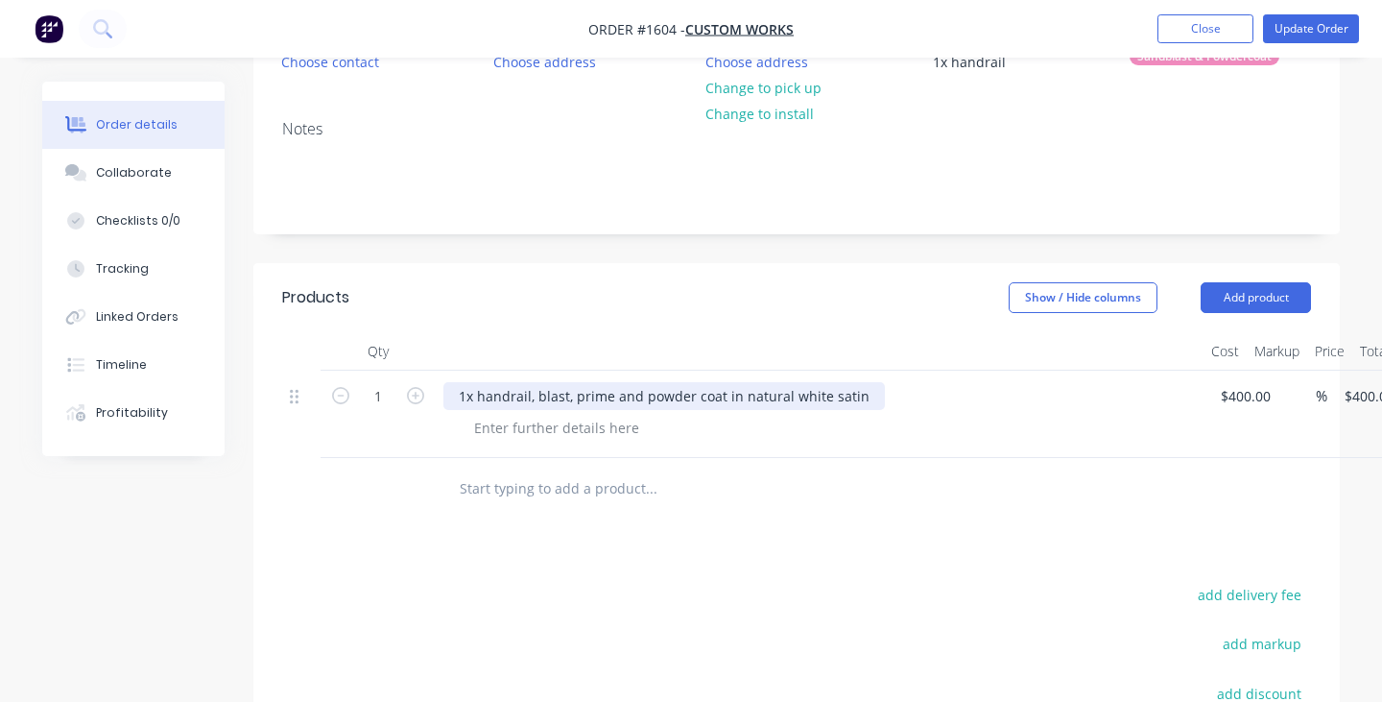
click at [858, 395] on div "1x handrail, blast, prime and powder coat in natural white satin" at bounding box center [664, 396] width 442 height 28
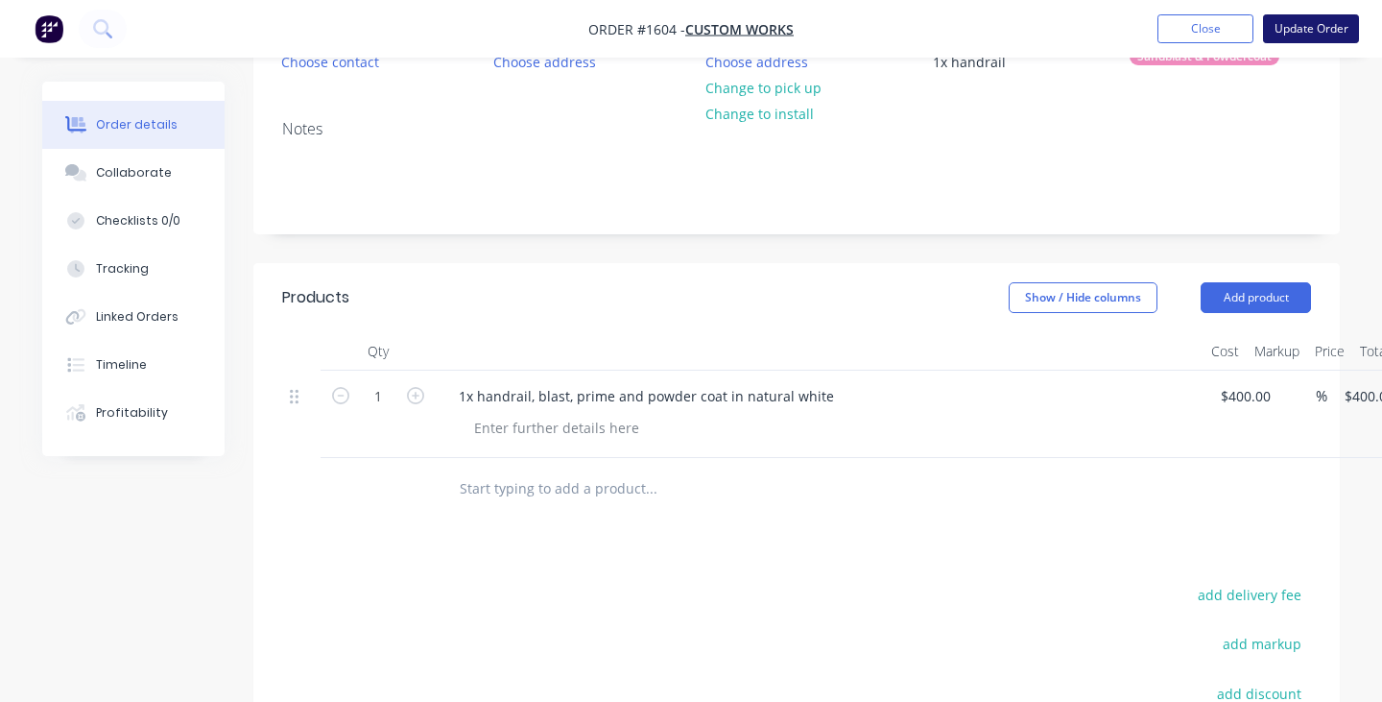
click at [1333, 27] on button "Update Order" at bounding box center [1311, 28] width 96 height 29
